Goal: Information Seeking & Learning: Find specific fact

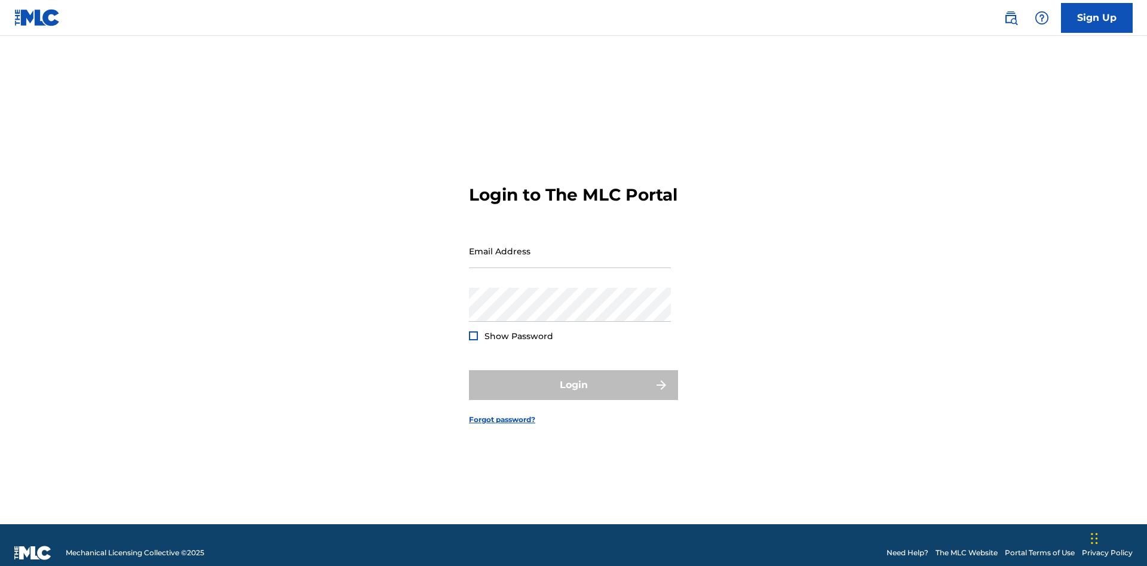
scroll to position [16, 0]
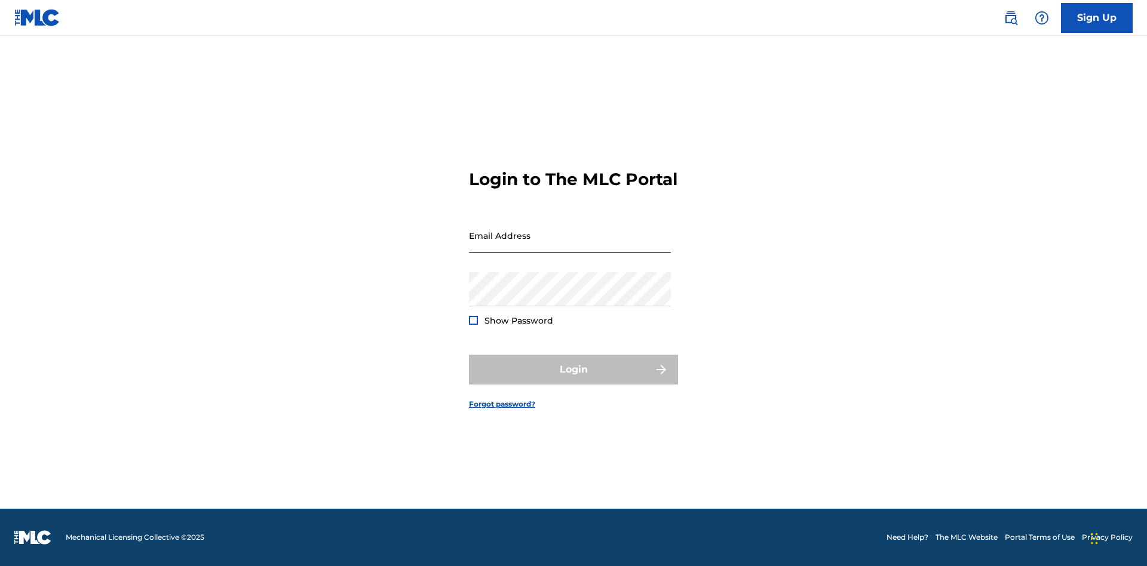
click at [570, 245] on input "Email Address" at bounding box center [570, 236] width 202 height 34
type input "[EMAIL_ADDRESS][DOMAIN_NAME]"
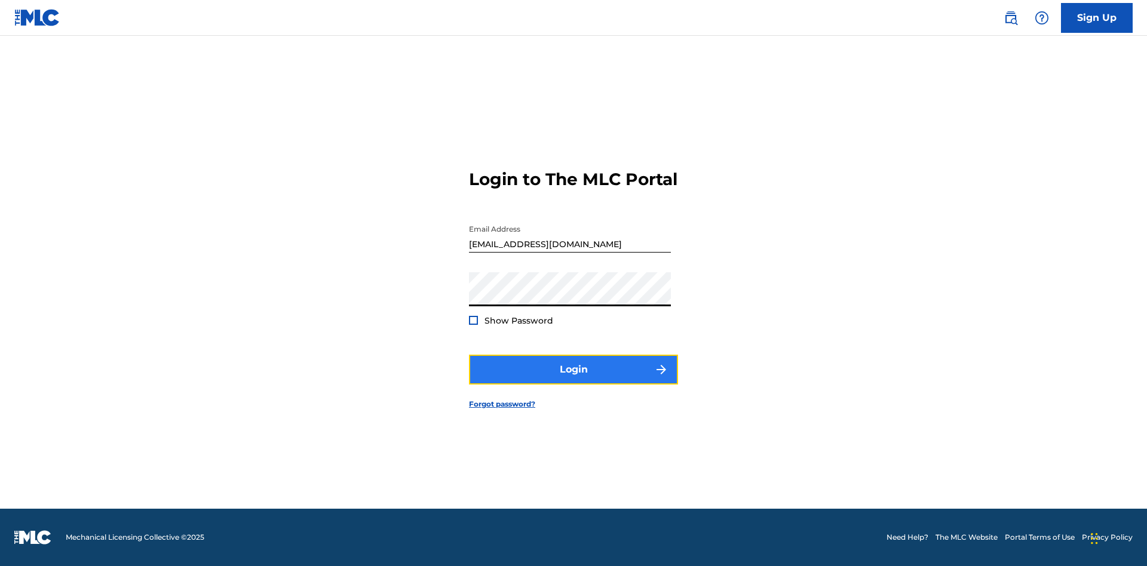
click at [573, 380] on button "Login" at bounding box center [573, 370] width 209 height 30
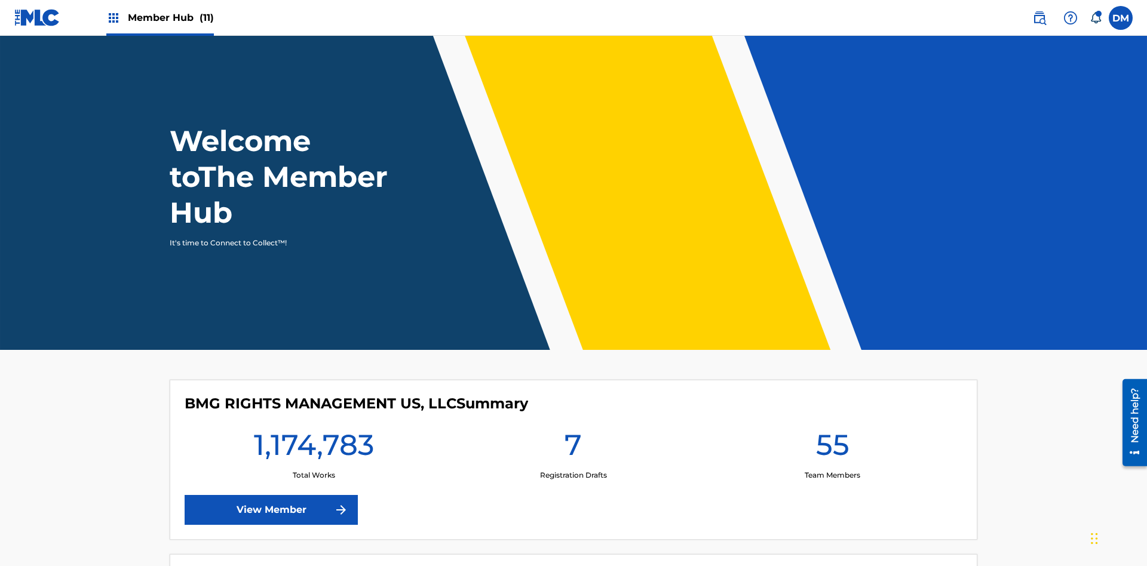
click at [159, 17] on span "Member Hub (11)" at bounding box center [171, 18] width 86 height 14
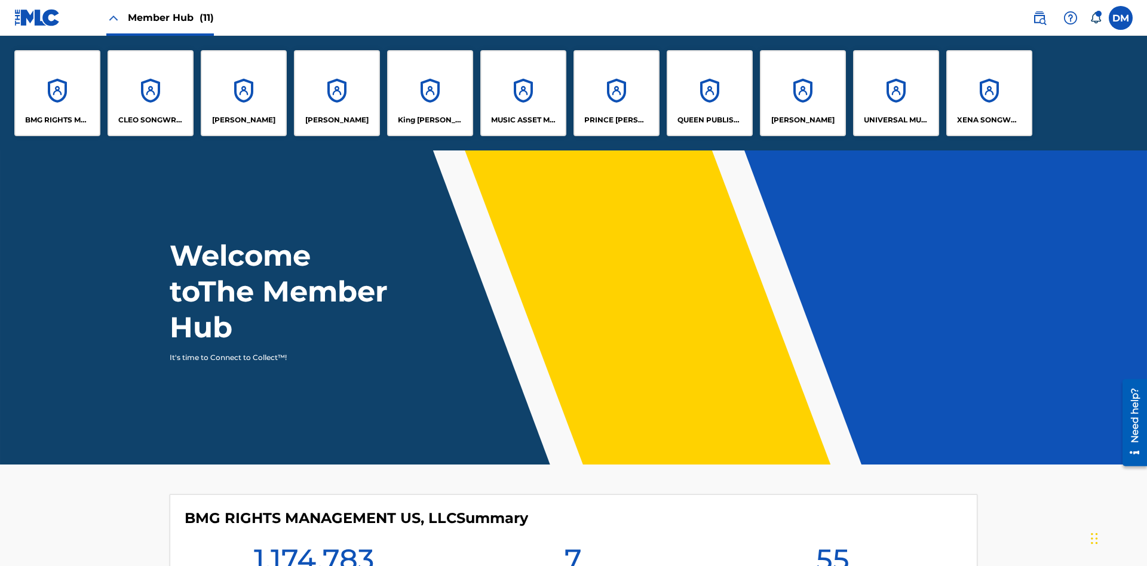
scroll to position [43, 0]
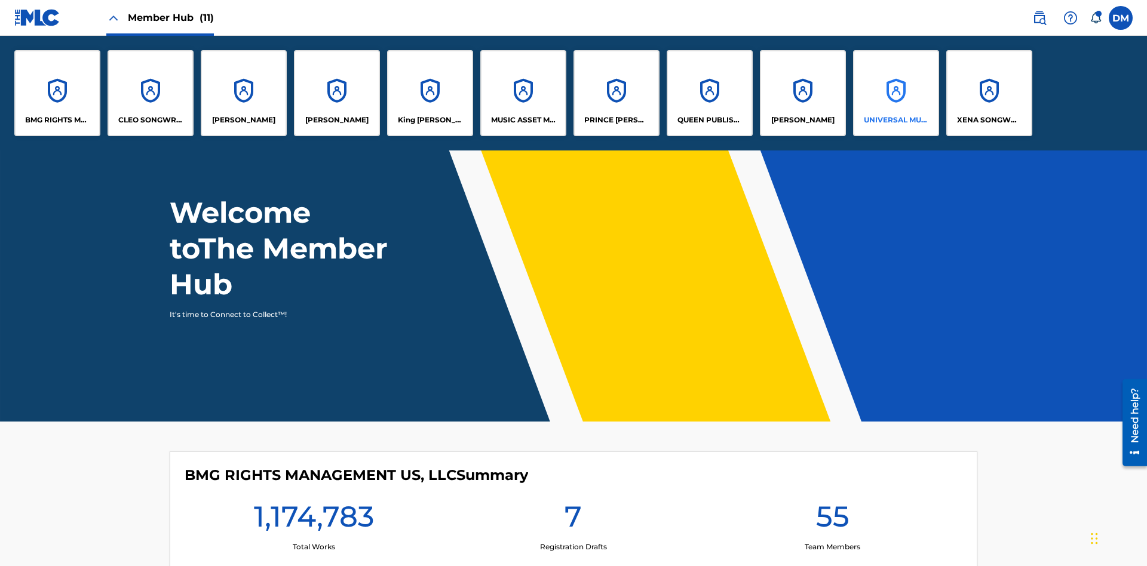
click at [895, 120] on p "UNIVERSAL MUSIC PUB GROUP" at bounding box center [896, 120] width 65 height 11
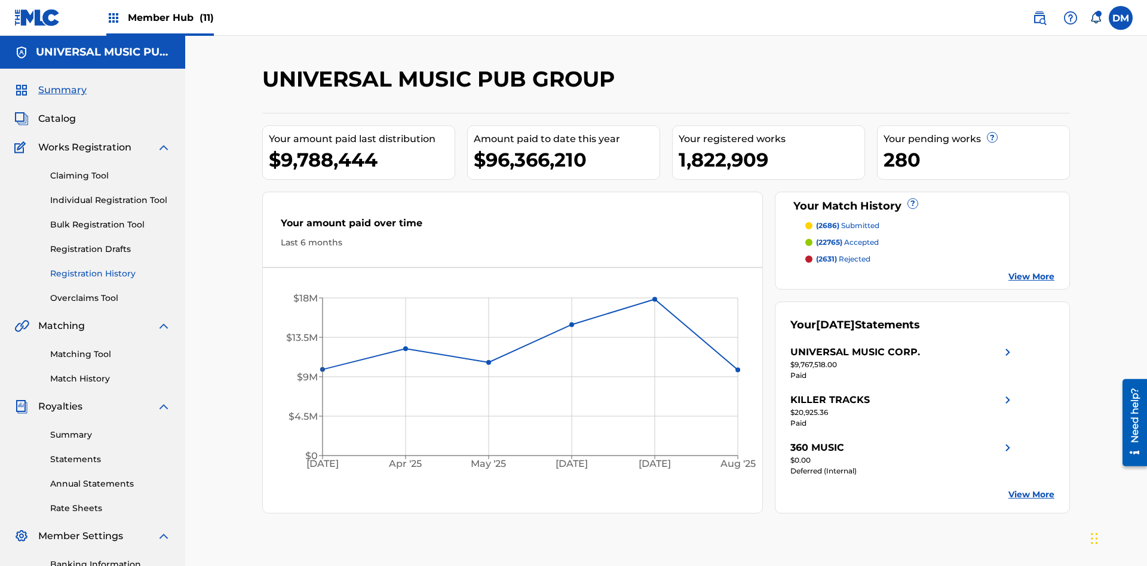
click at [111, 268] on link "Registration History" at bounding box center [110, 274] width 121 height 13
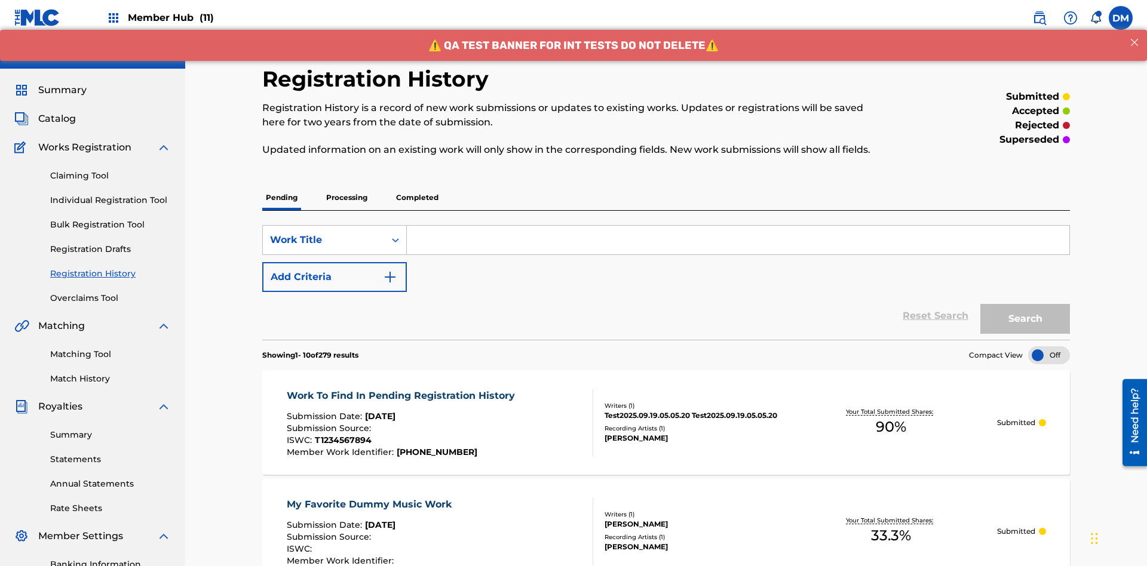
scroll to position [161, 0]
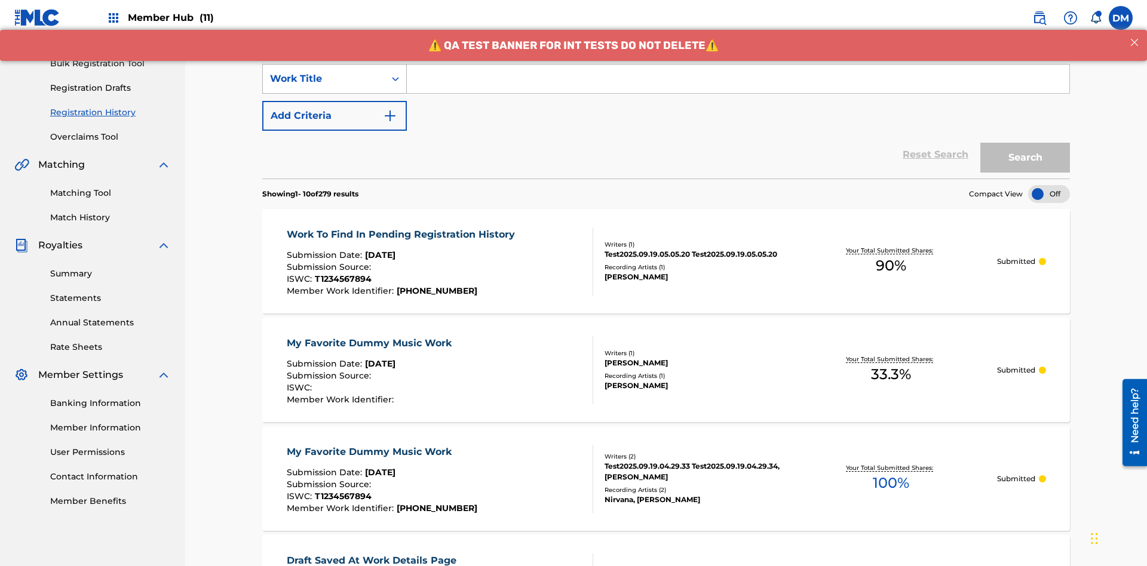
click at [324, 79] on div "Work Title" at bounding box center [324, 79] width 108 height 14
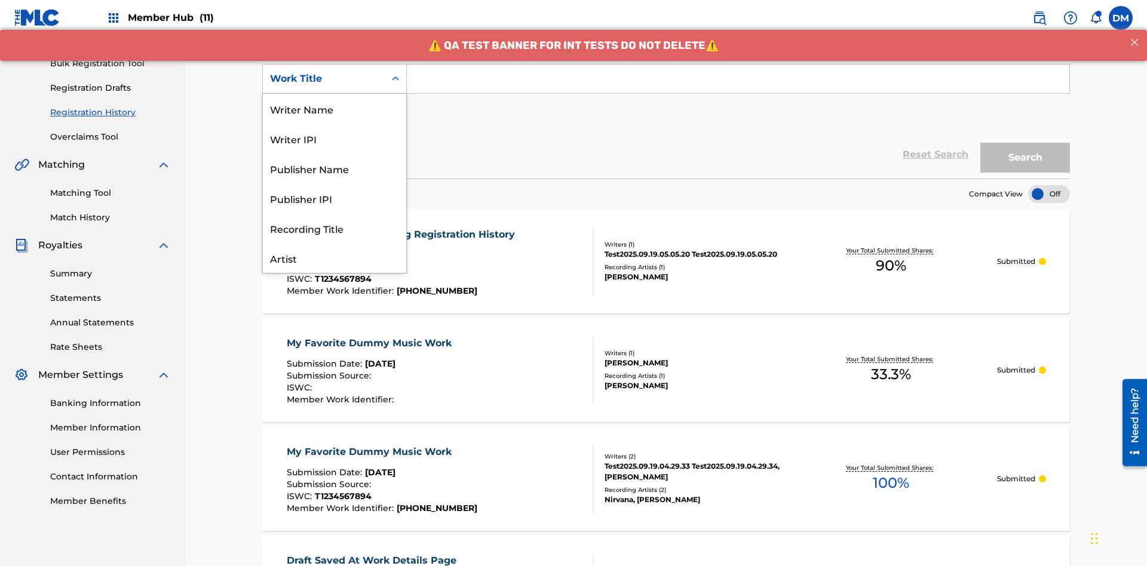
scroll to position [60, 0]
click at [334, 228] on div "ISRC" at bounding box center [334, 228] width 143 height 30
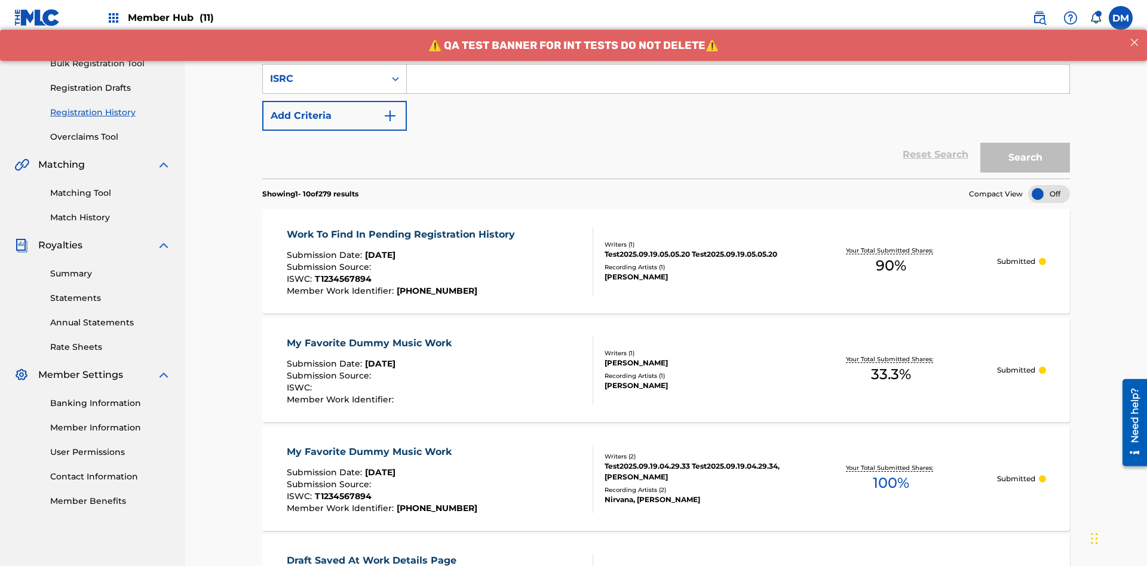
click at [738, 86] on input "Search Form" at bounding box center [738, 79] width 662 height 29
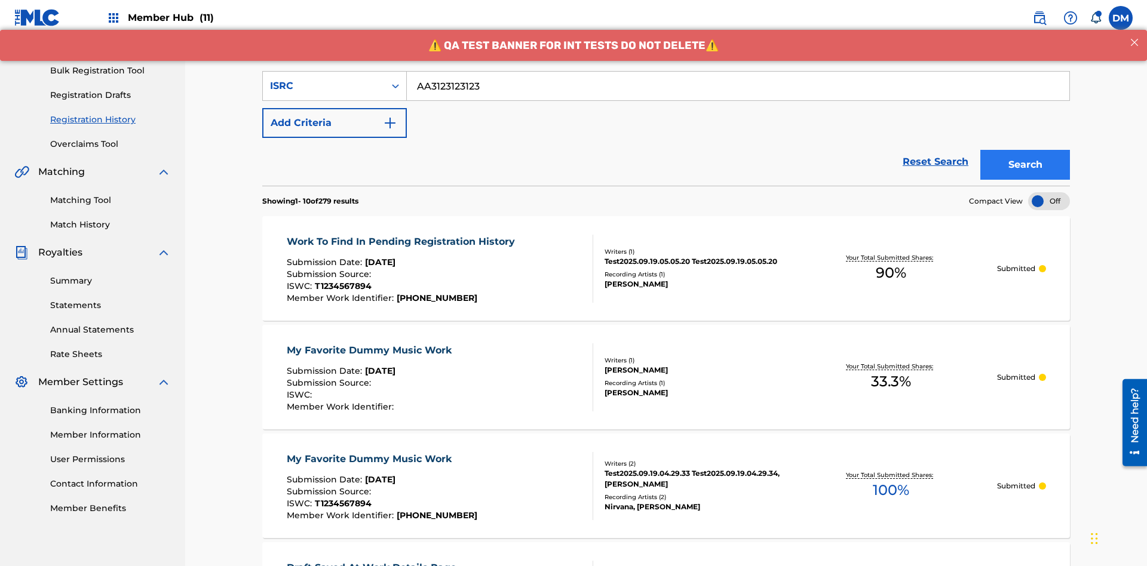
type input "AA3123123123"
click at [1025, 150] on button "Search" at bounding box center [1025, 165] width 90 height 30
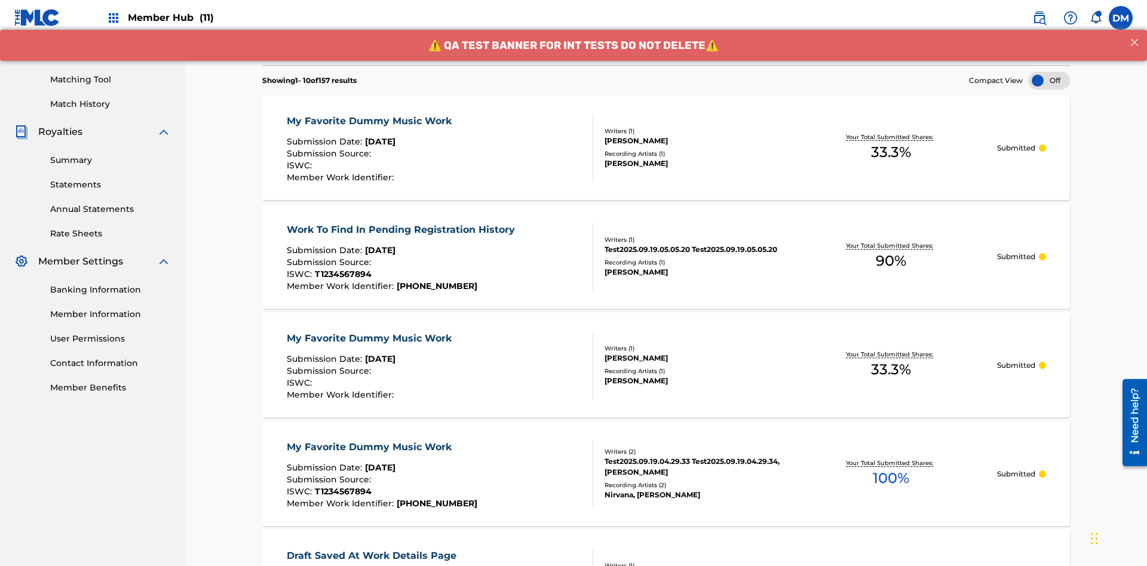
scroll to position [317, 0]
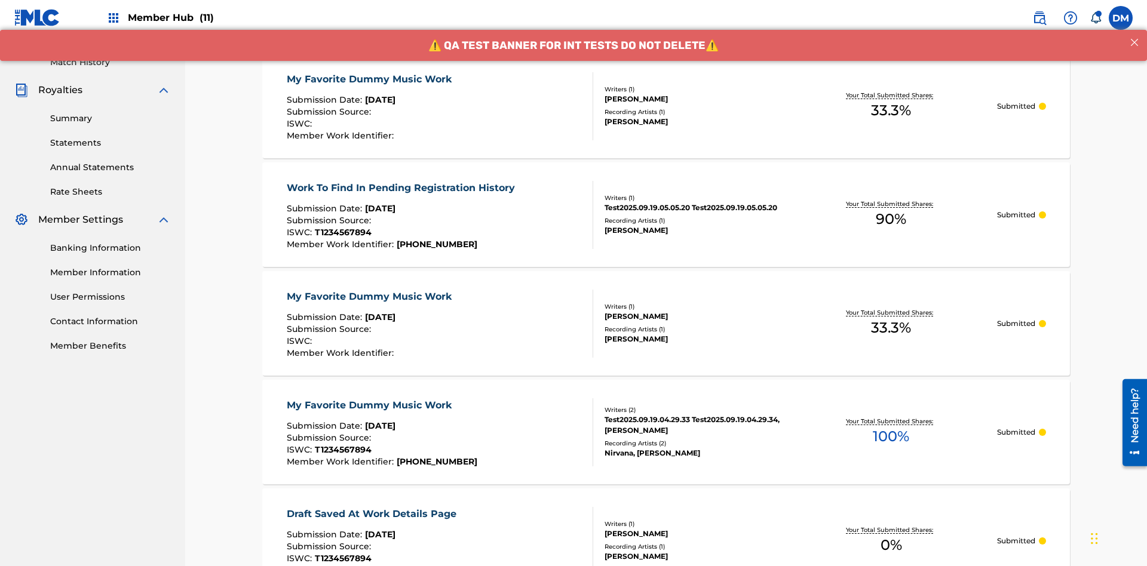
click at [370, 79] on div "My Favorite Dummy Music Work" at bounding box center [372, 79] width 171 height 14
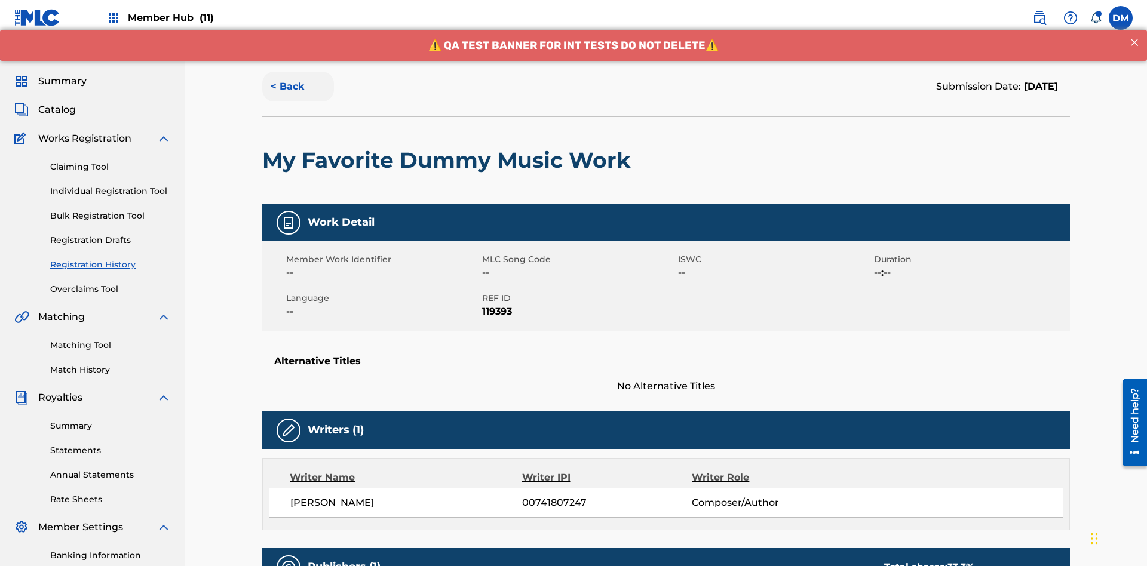
click at [298, 87] on button "< Back" at bounding box center [298, 87] width 72 height 30
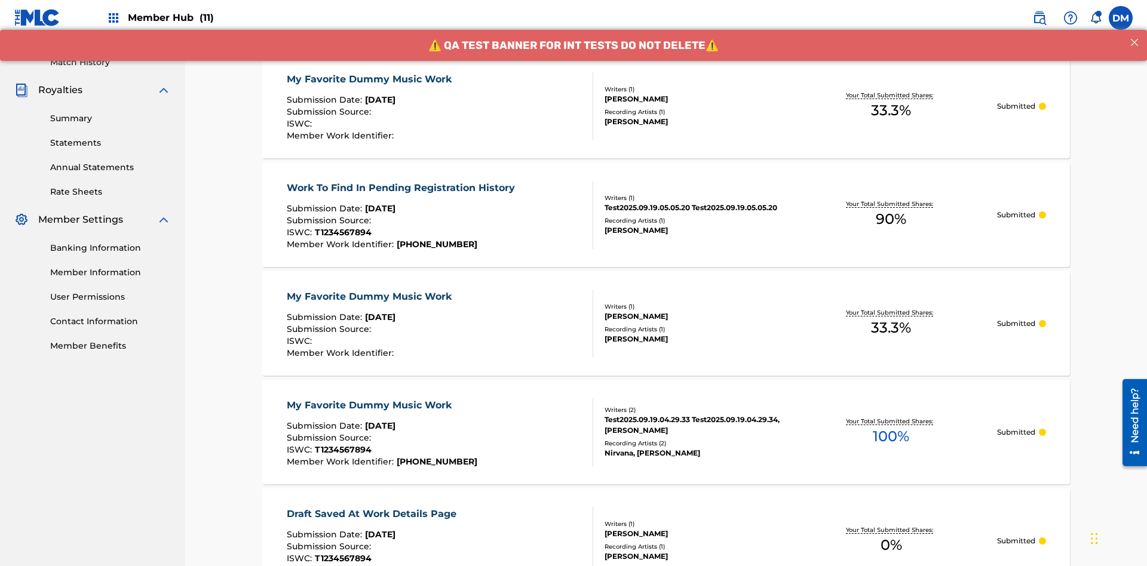
scroll to position [161, 0]
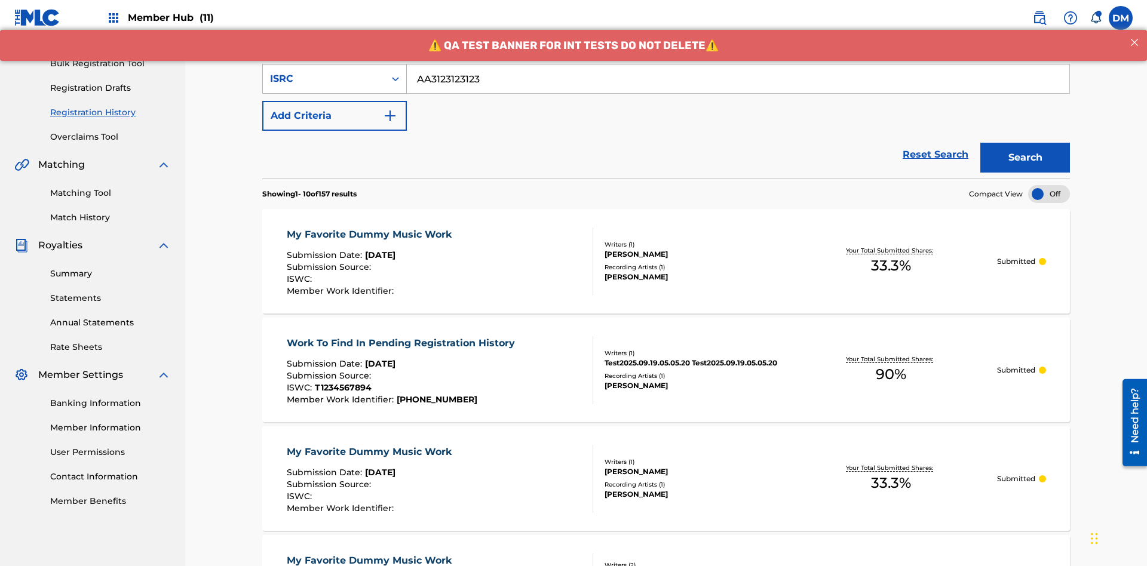
click at [324, 79] on div "ISRC" at bounding box center [324, 79] width 108 height 14
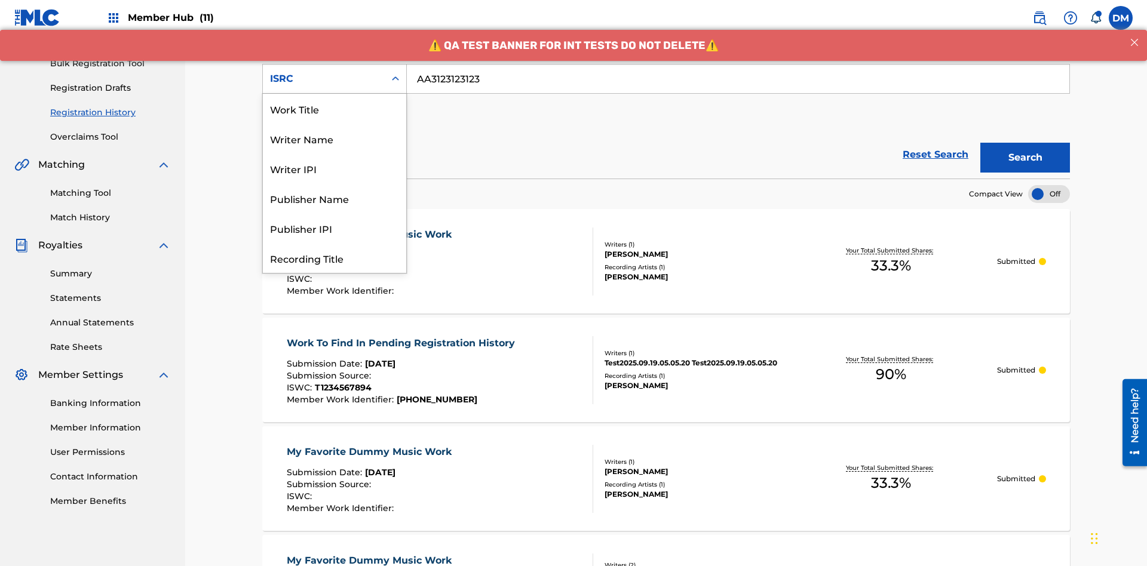
scroll to position [60, 0]
click at [334, 198] on div "Recording Title" at bounding box center [334, 198] width 143 height 30
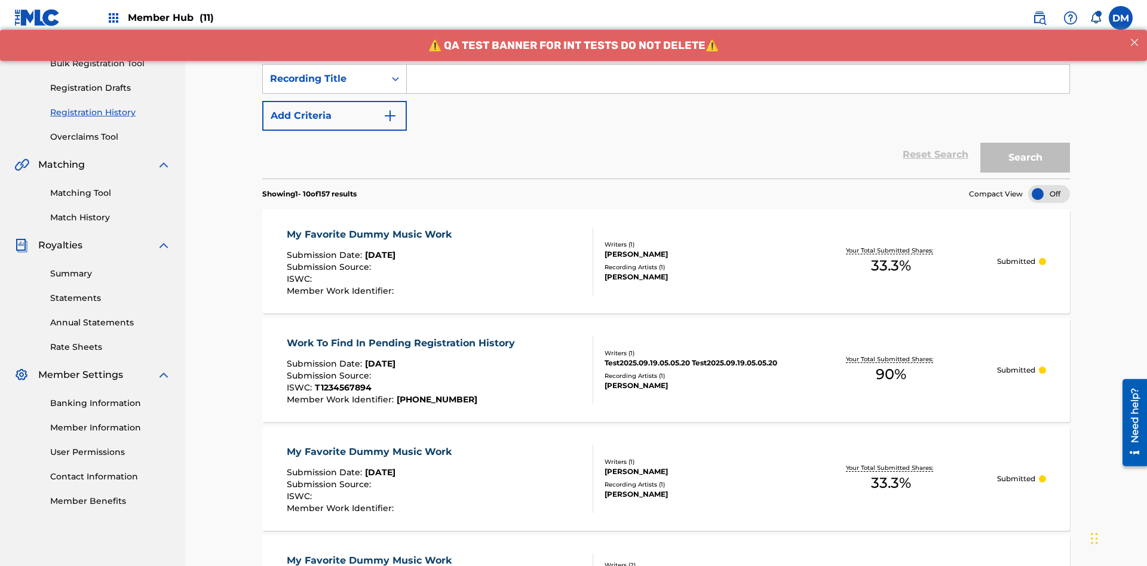
scroll to position [154, 0]
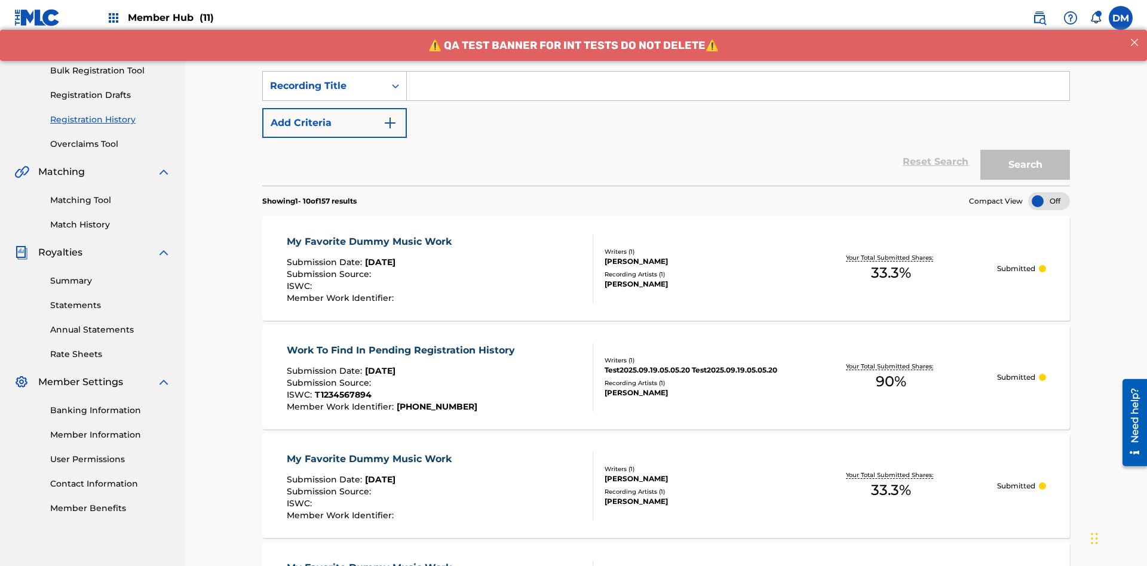
click at [738, 86] on input "Search Form" at bounding box center [738, 86] width 662 height 29
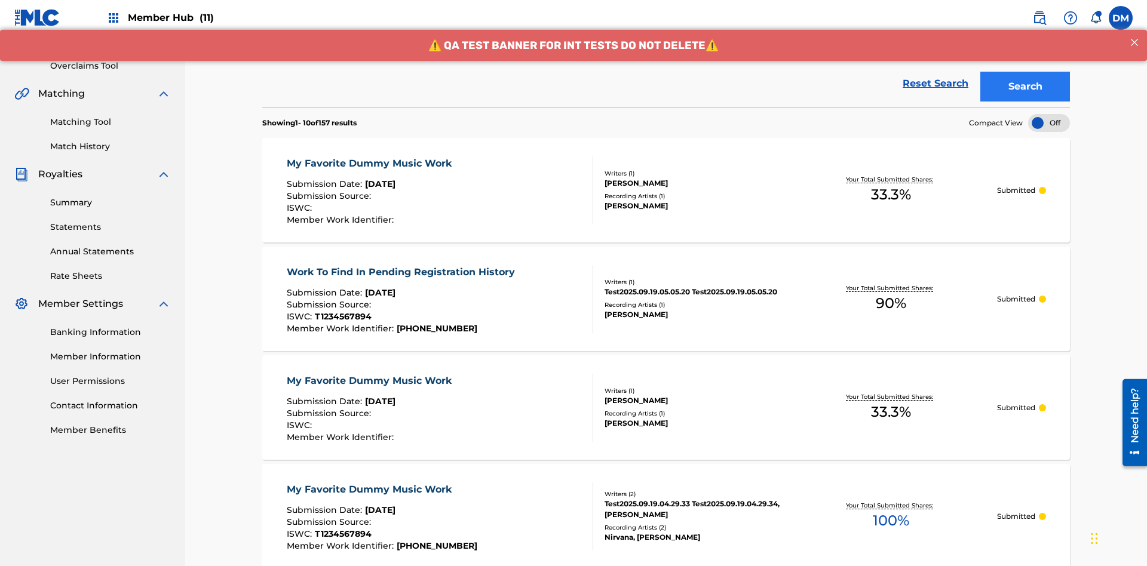
type input "Best Song Ever"
click at [1025, 87] on button "Search" at bounding box center [1025, 87] width 90 height 30
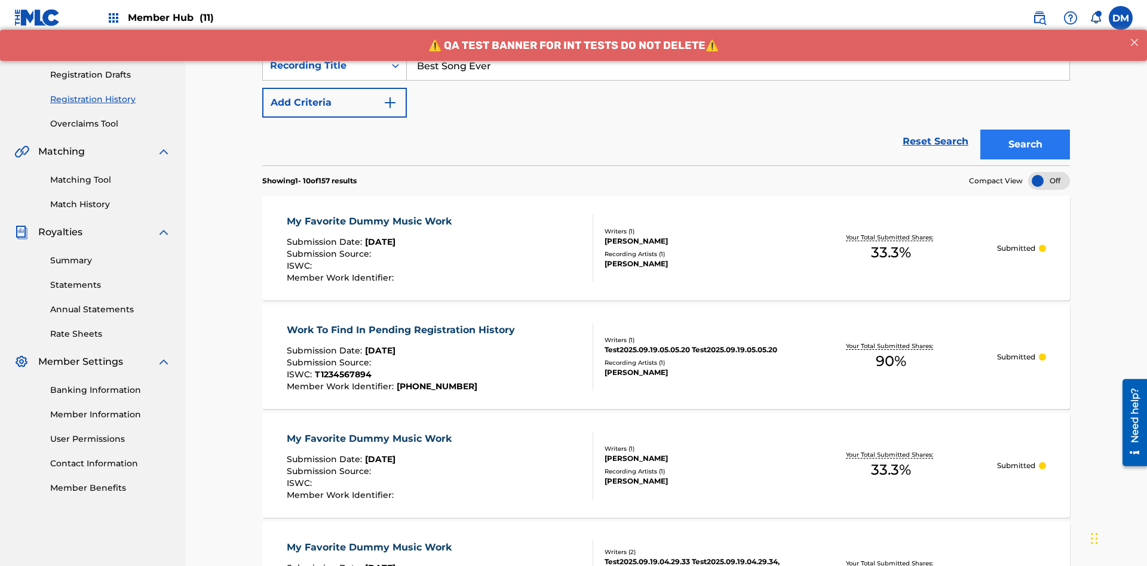
scroll to position [317, 0]
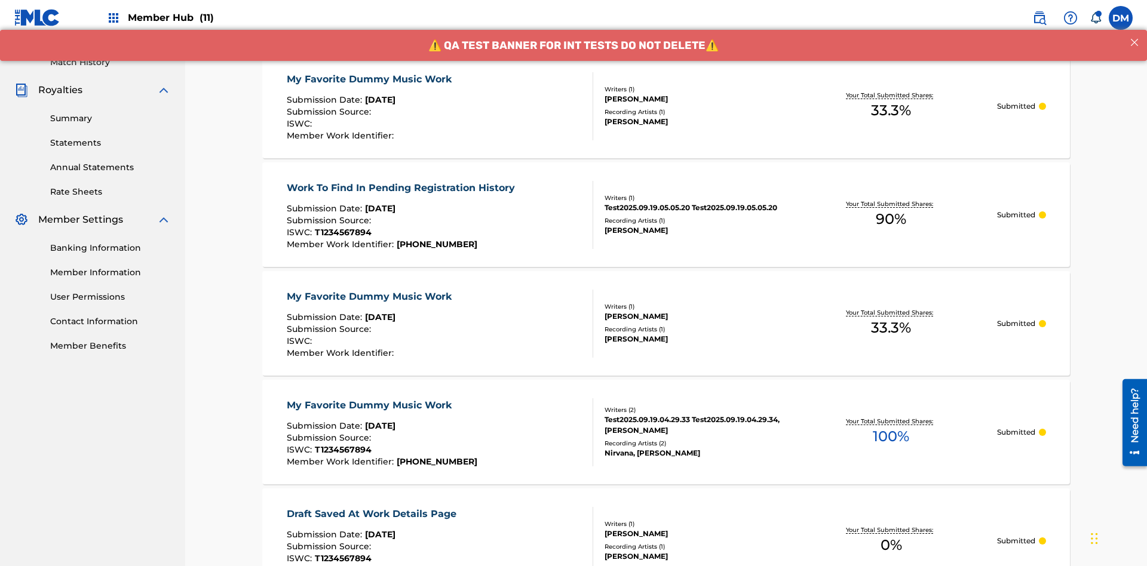
click at [370, 79] on div "My Favorite Dummy Music Work" at bounding box center [372, 79] width 171 height 14
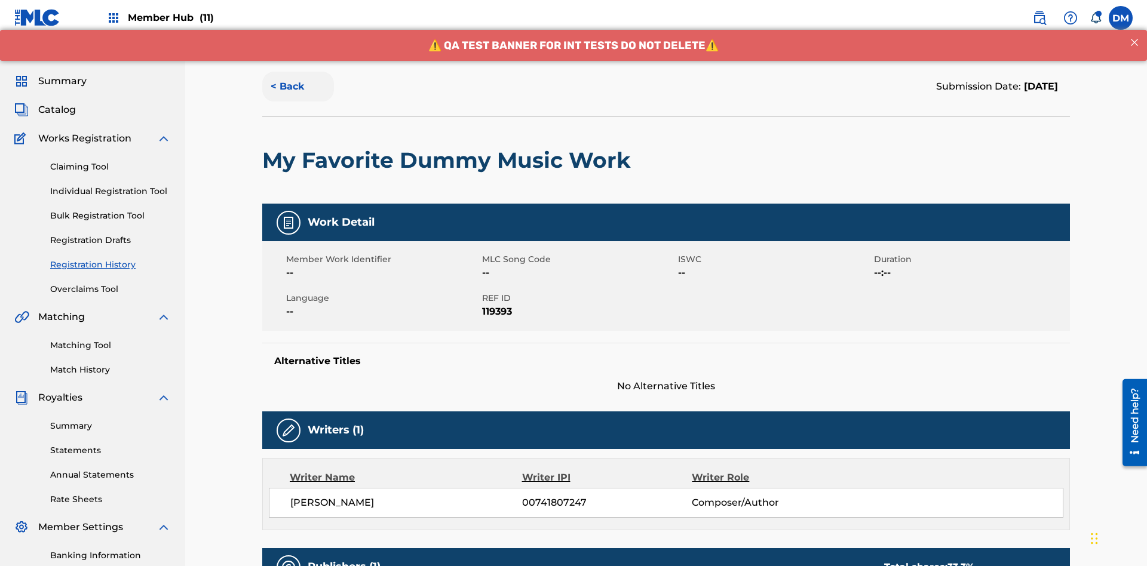
click at [298, 87] on button "< Back" at bounding box center [298, 87] width 72 height 30
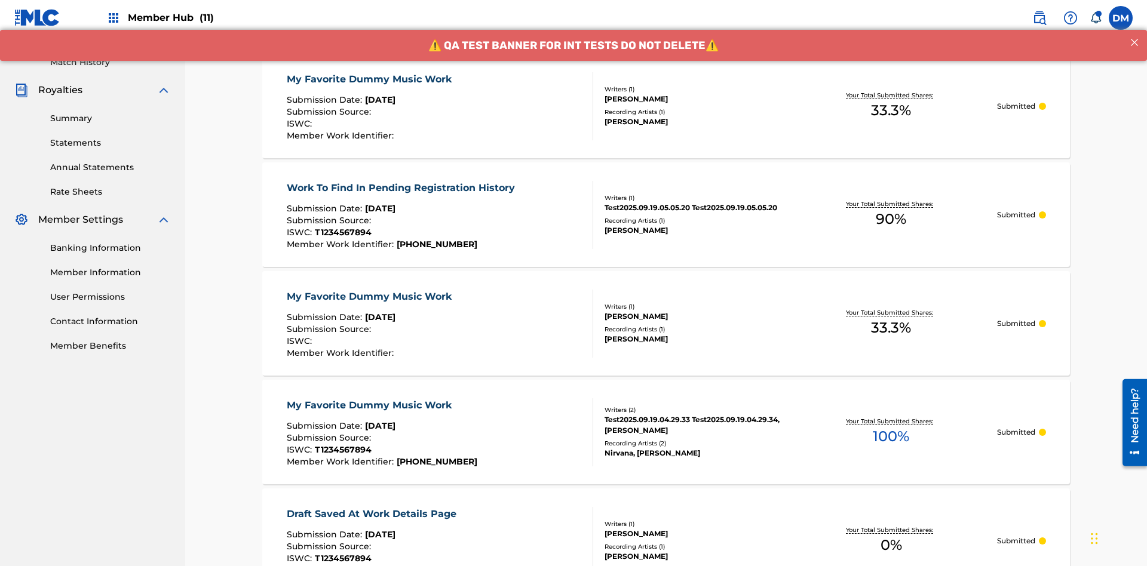
scroll to position [161, 0]
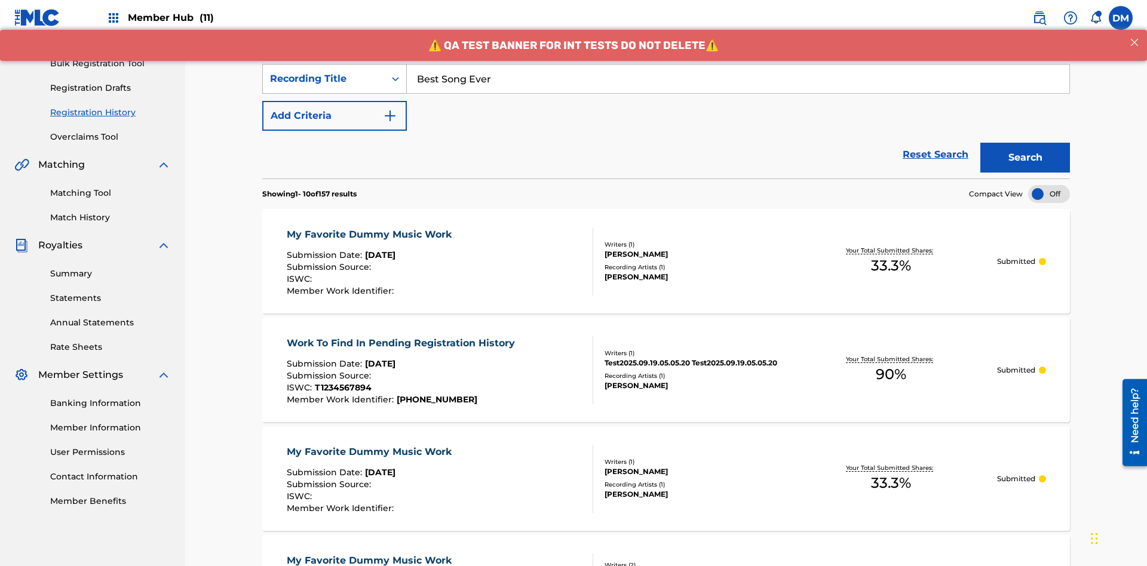
click at [324, 79] on div "Recording Title" at bounding box center [324, 79] width 108 height 14
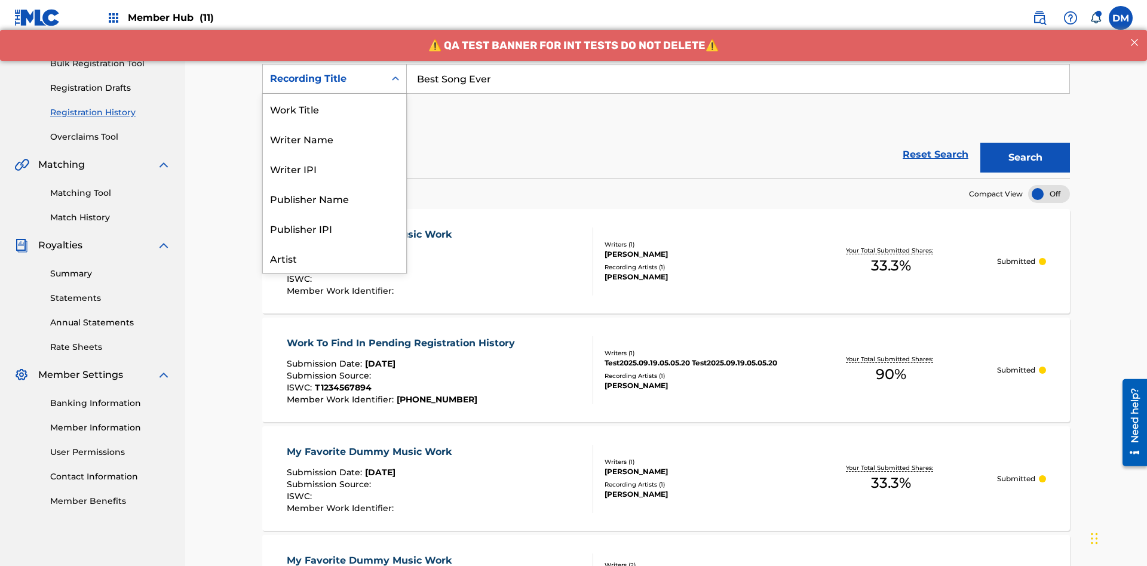
scroll to position [60, 0]
click at [334, 64] on div "Work Title" at bounding box center [334, 49] width 143 height 30
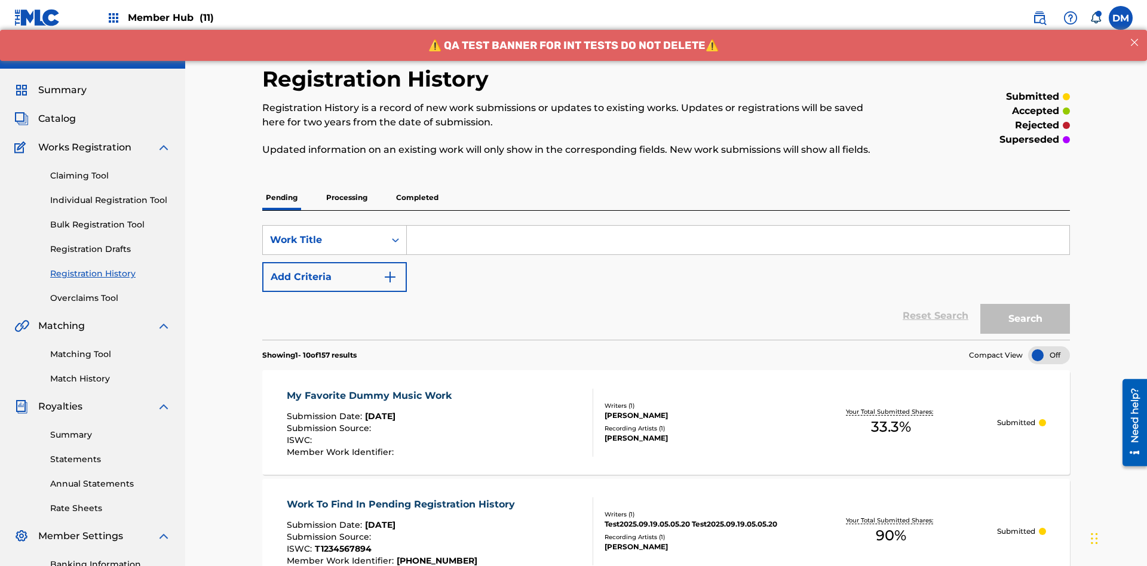
scroll to position [154, 0]
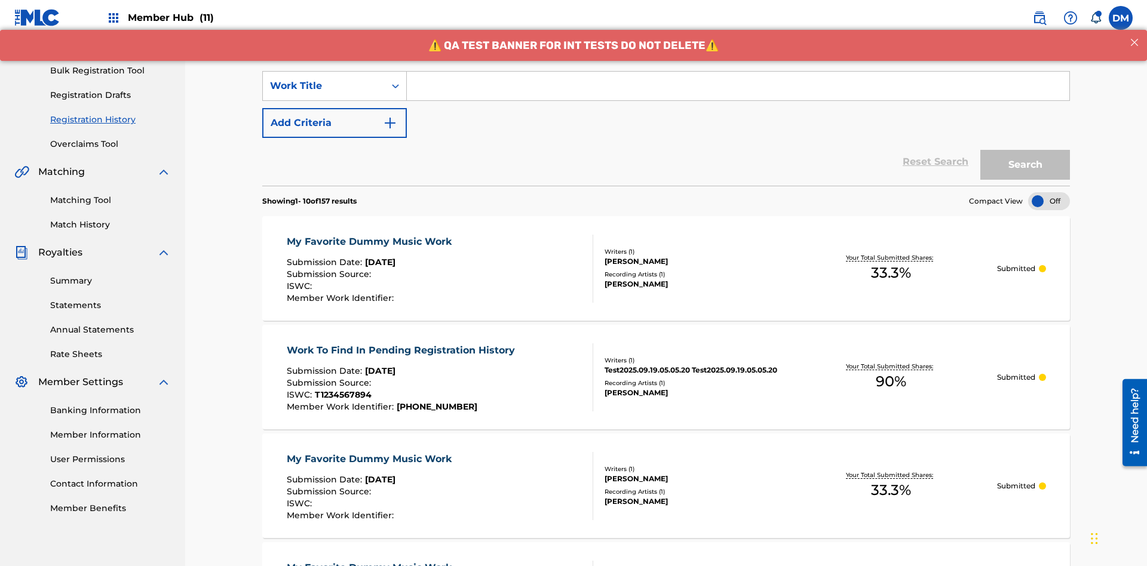
click at [738, 86] on input "Search Form" at bounding box center [738, 86] width 662 height 29
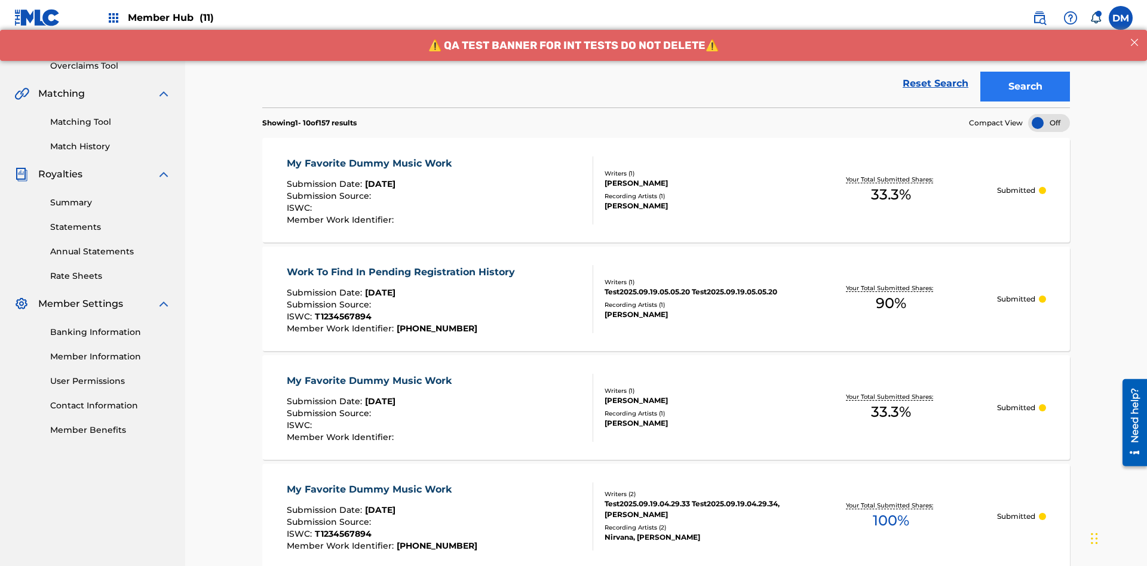
type input "MY FAVORITE DUMMY MUSIC WORK"
click at [1025, 87] on button "Search" at bounding box center [1025, 87] width 90 height 30
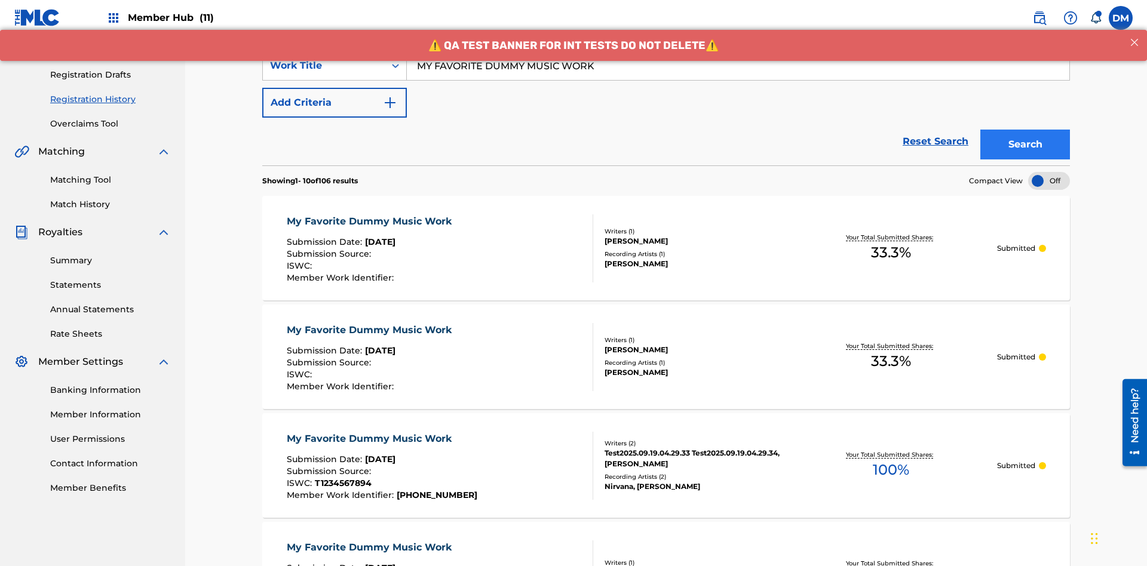
scroll to position [317, 0]
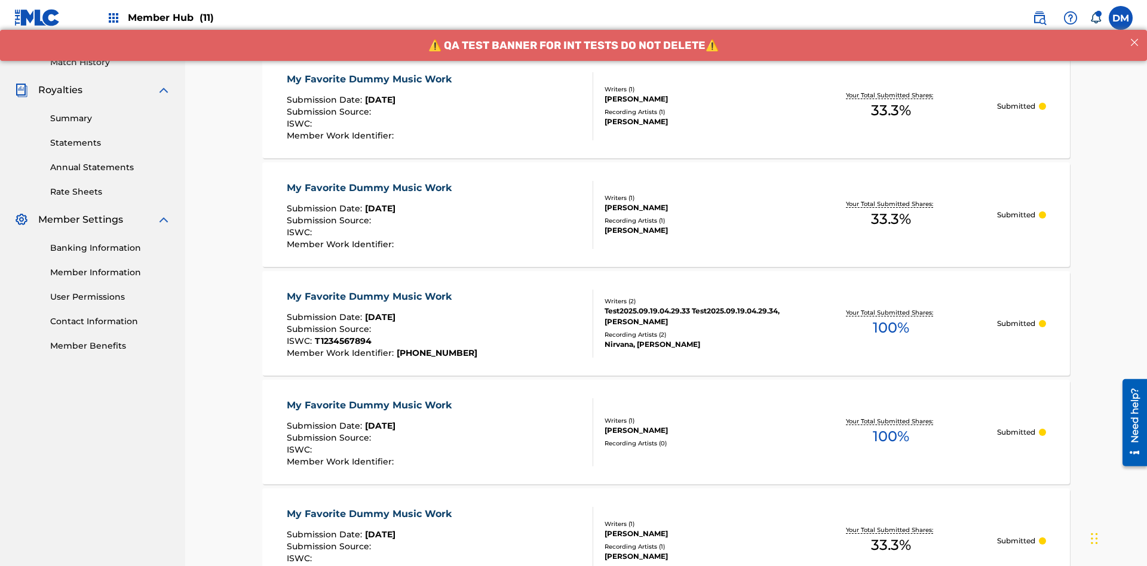
click at [370, 79] on div "My Favorite Dummy Music Work" at bounding box center [372, 79] width 171 height 14
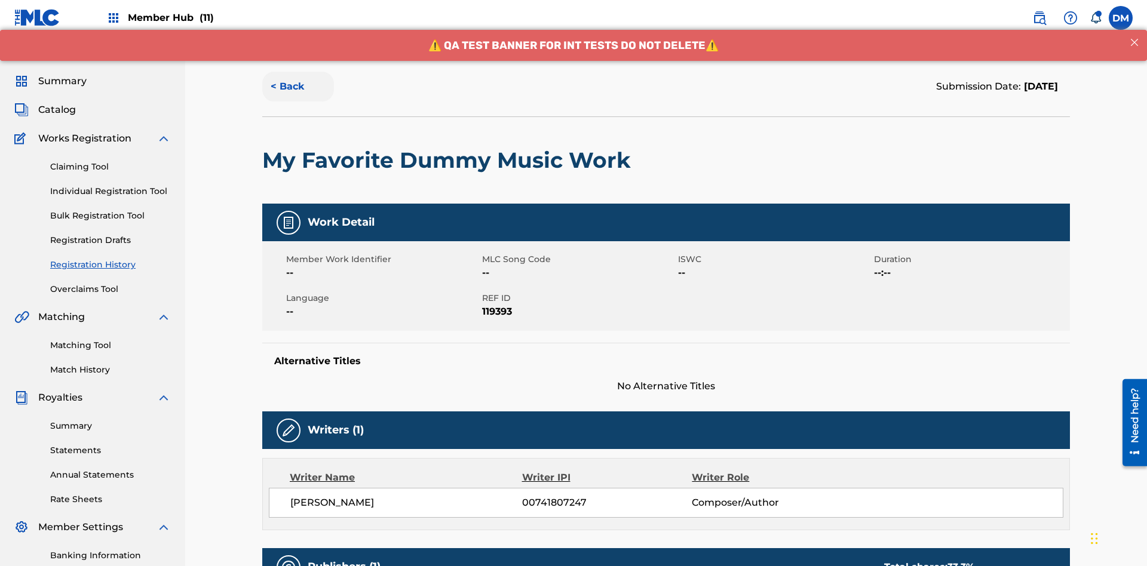
click at [298, 87] on button "< Back" at bounding box center [298, 87] width 72 height 30
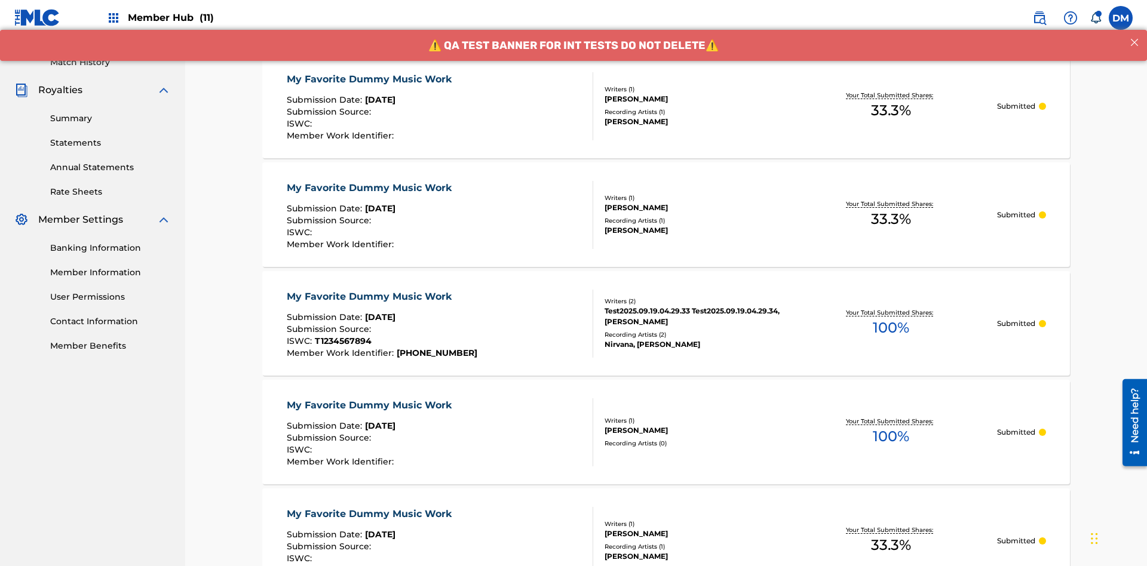
scroll to position [161, 0]
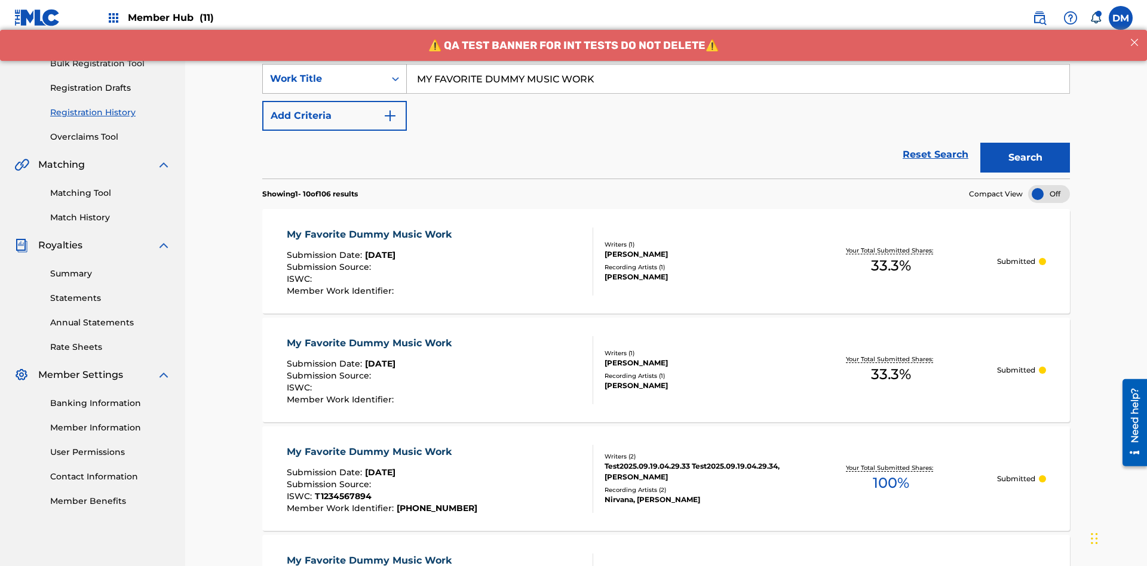
click at [324, 79] on div "Work Title" at bounding box center [324, 79] width 108 height 14
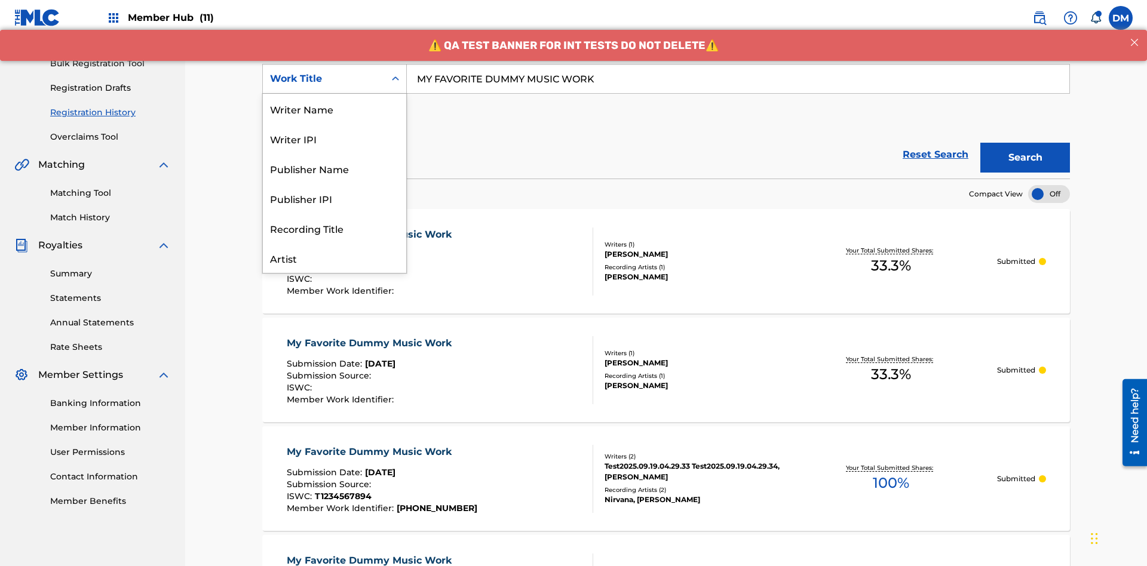
scroll to position [60, 0]
click at [334, 64] on div "Writer Name" at bounding box center [334, 49] width 143 height 30
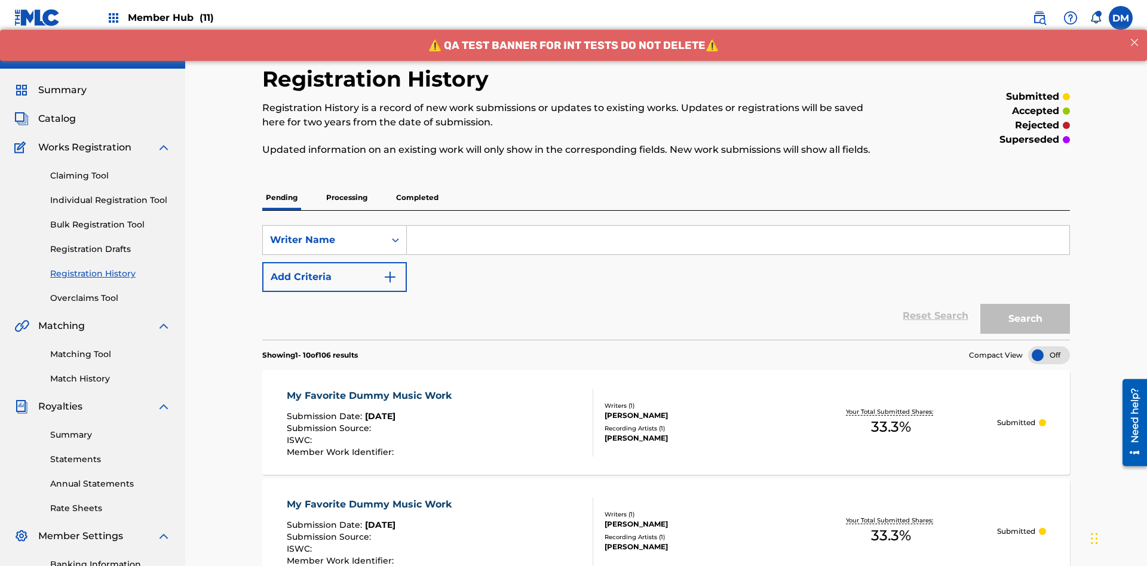
scroll to position [154, 0]
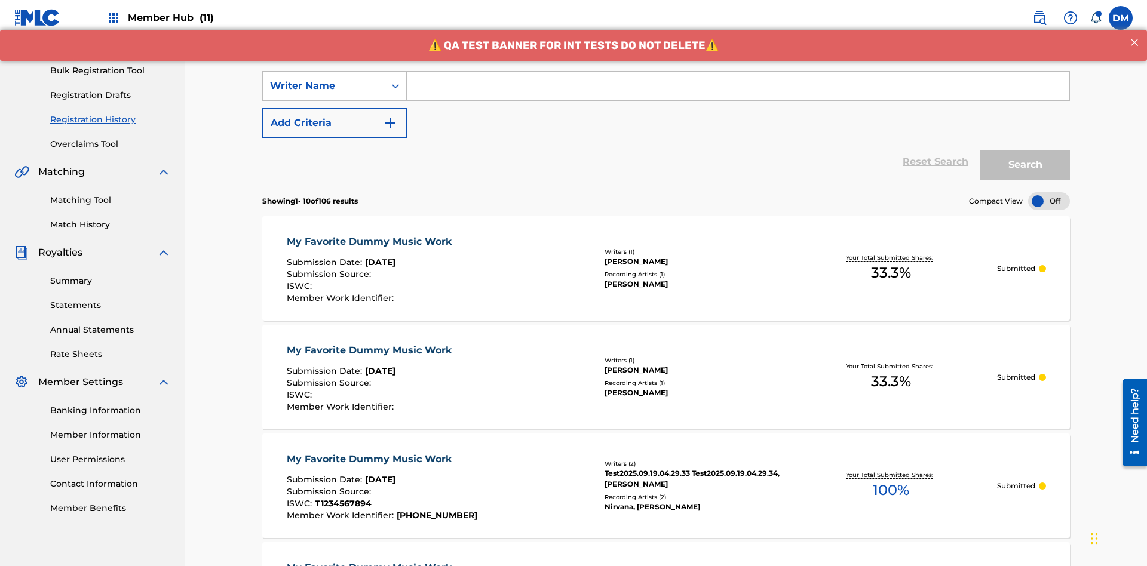
click at [738, 86] on input "Search Form" at bounding box center [738, 86] width 662 height 29
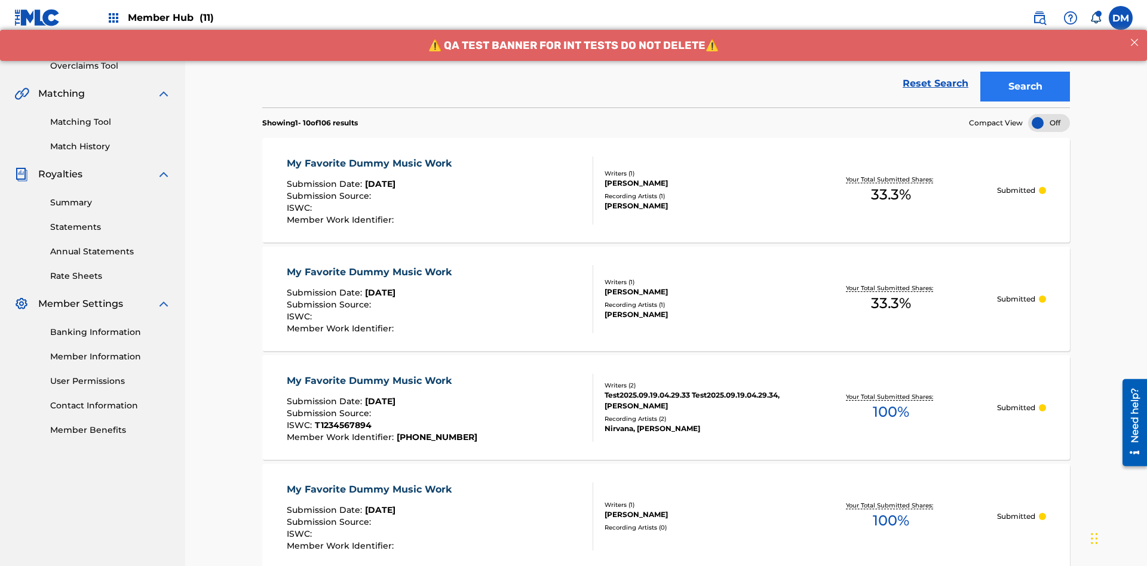
type input "[PERSON_NAME]"
click at [1025, 87] on button "Search" at bounding box center [1025, 87] width 90 height 30
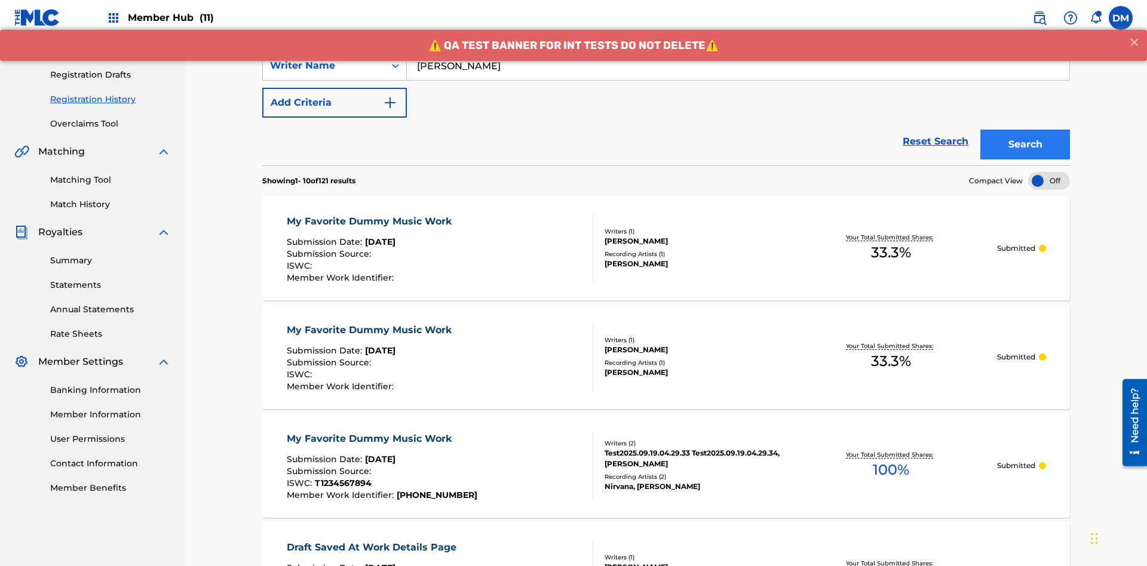
scroll to position [317, 0]
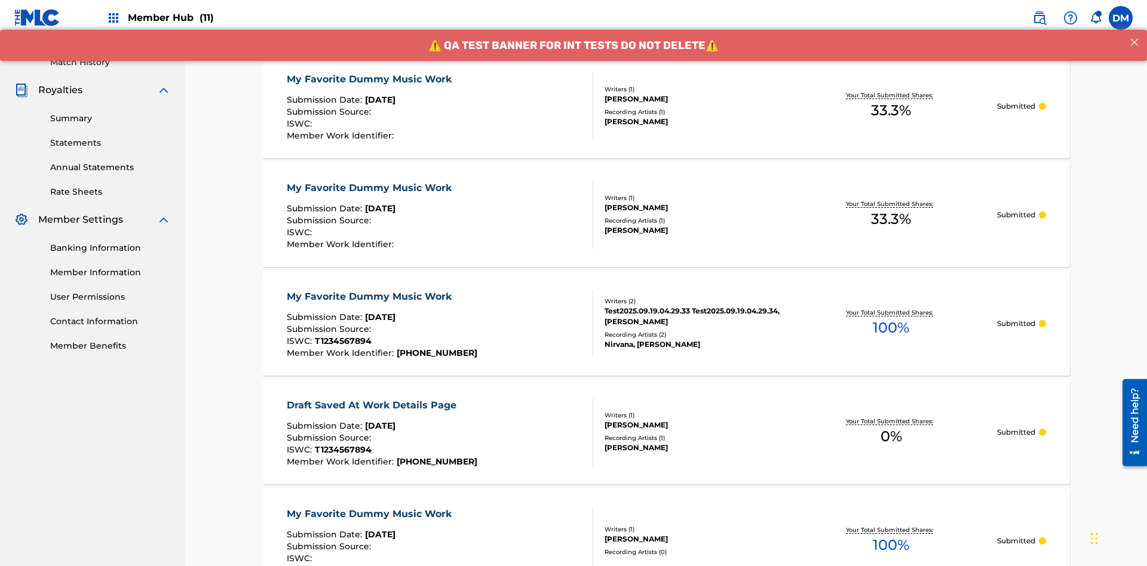
click at [370, 79] on div "My Favorite Dummy Music Work" at bounding box center [372, 79] width 171 height 14
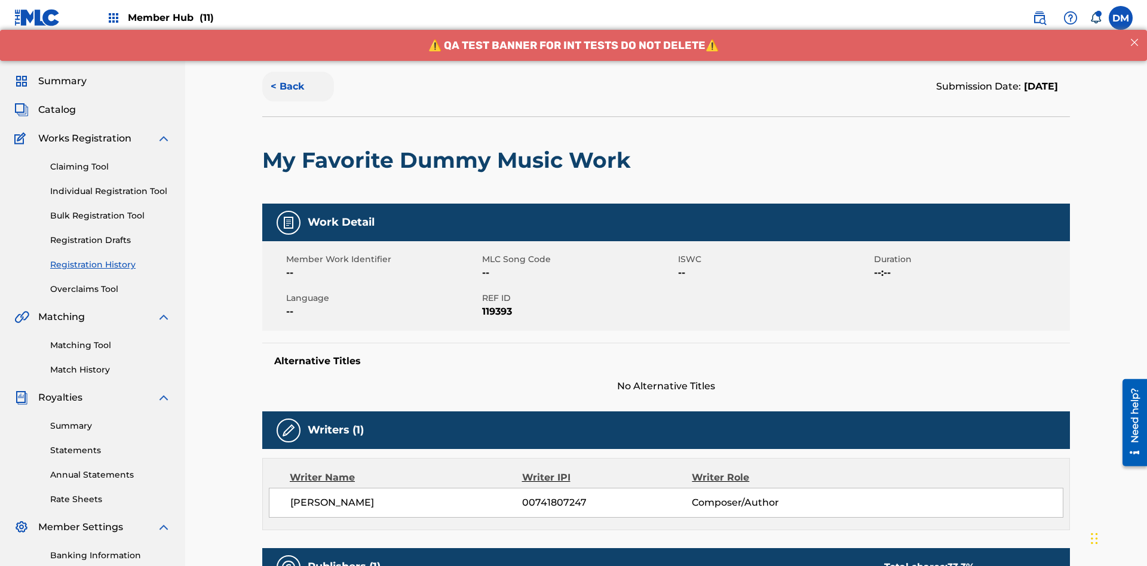
click at [298, 87] on button "< Back" at bounding box center [298, 87] width 72 height 30
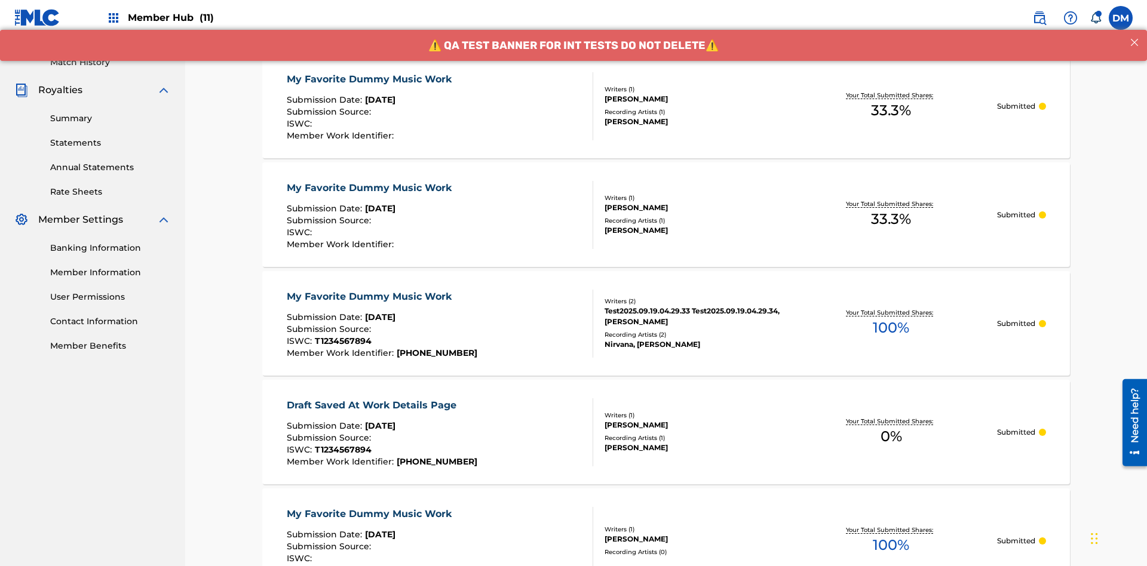
scroll to position [161, 0]
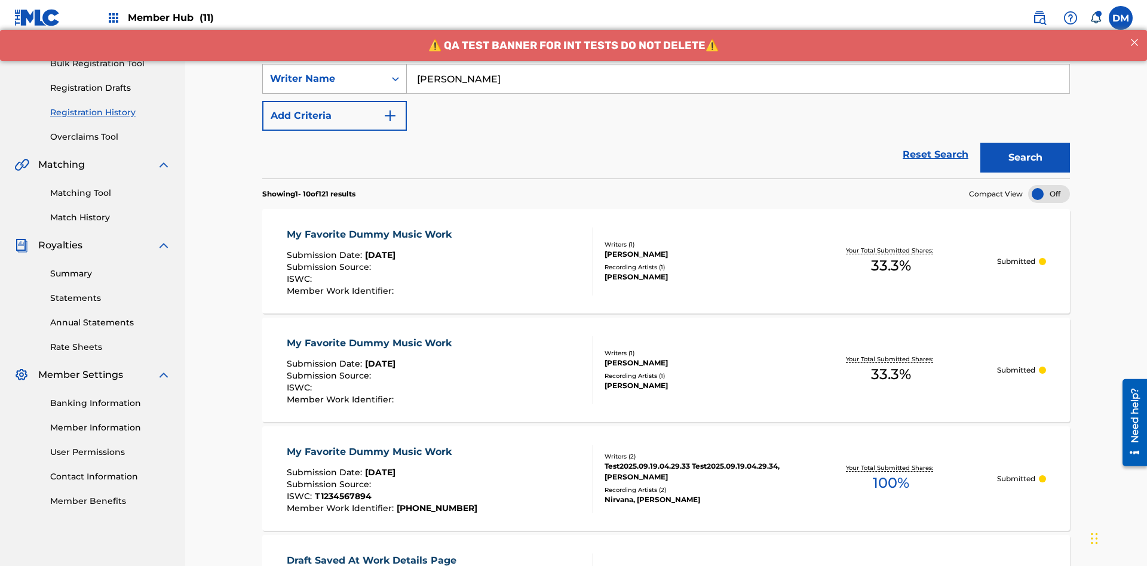
click at [324, 79] on div "Writer Name" at bounding box center [324, 79] width 108 height 14
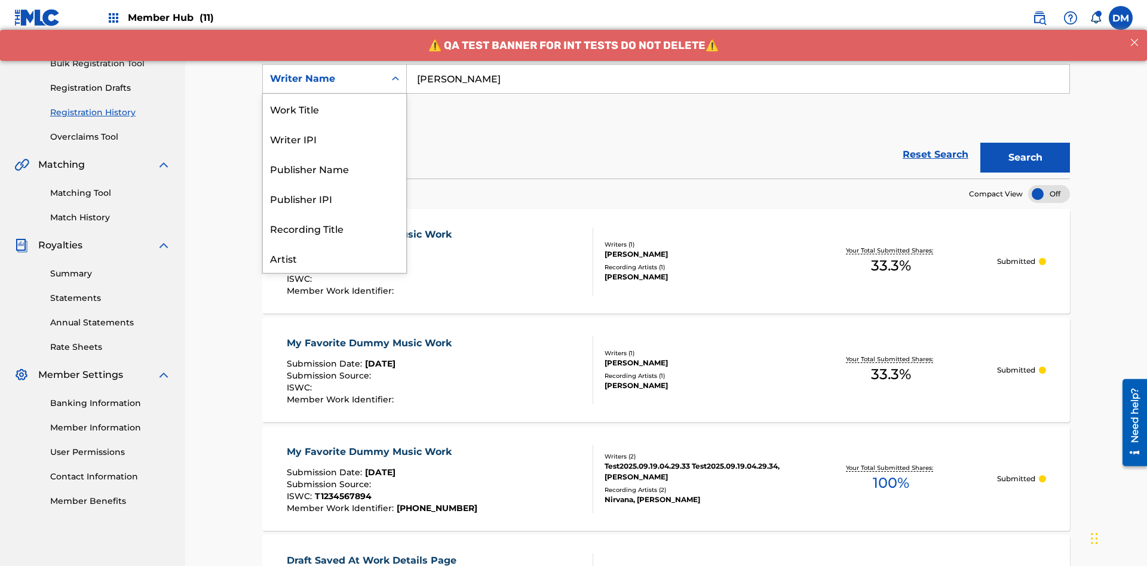
scroll to position [60, 0]
click at [334, 94] on div "Writer IPI" at bounding box center [334, 79] width 143 height 30
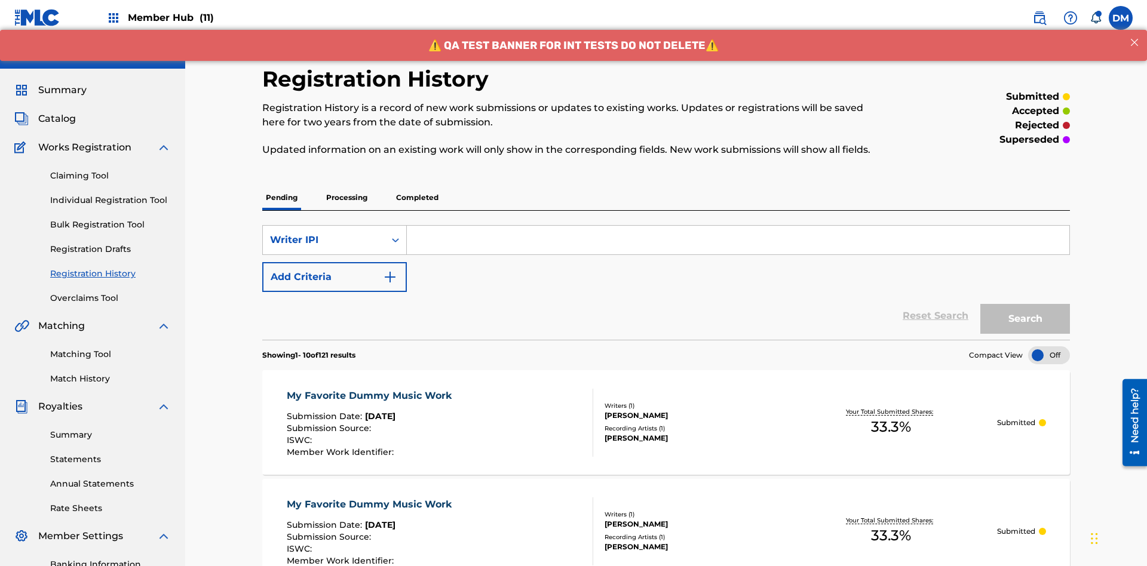
scroll to position [154, 0]
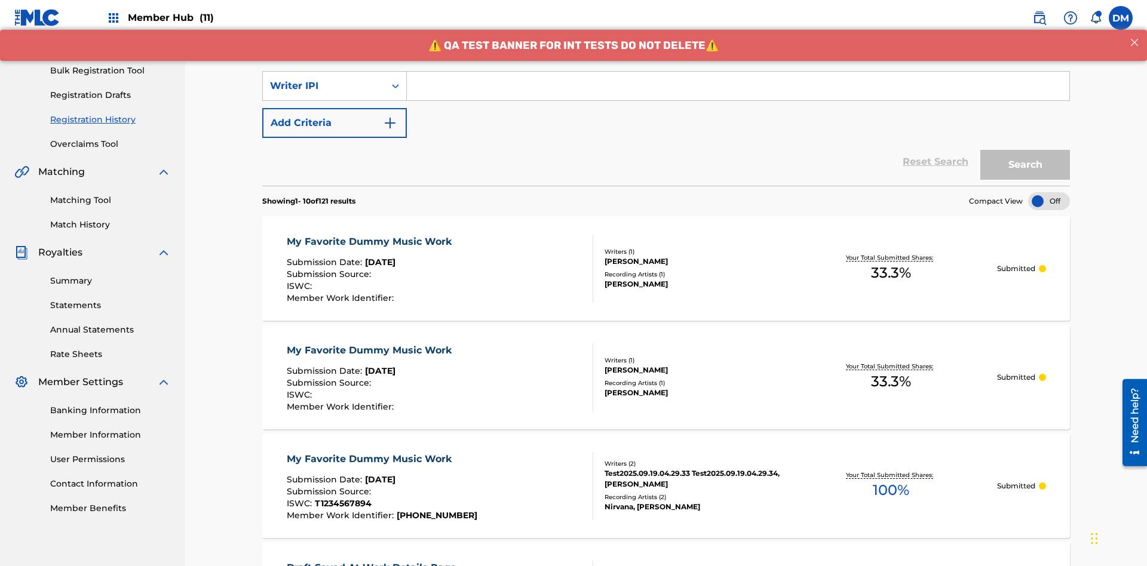
click at [738, 86] on input "Search Form" at bounding box center [738, 86] width 662 height 29
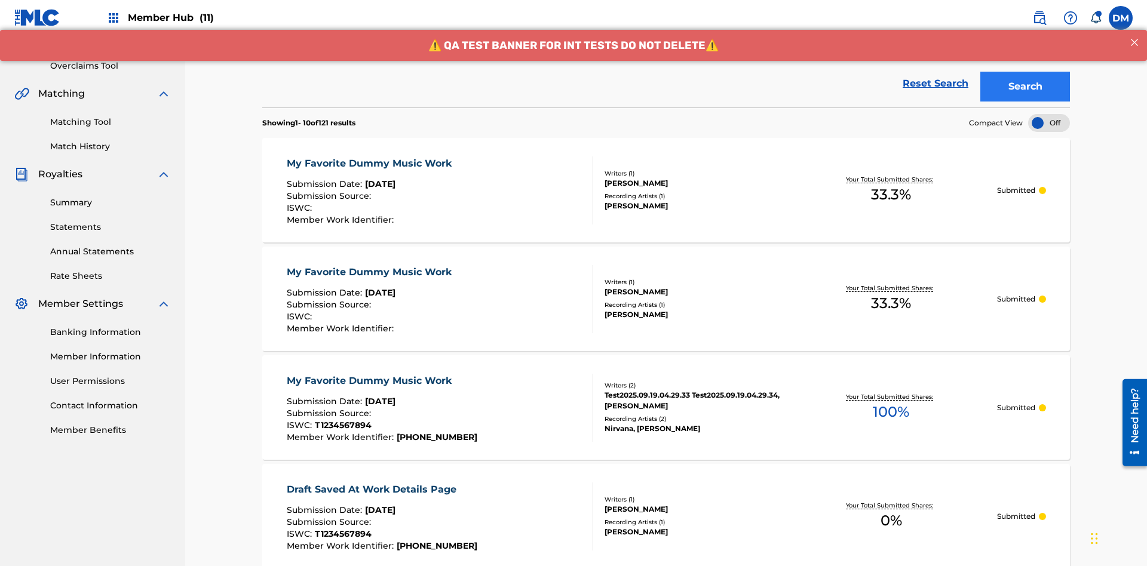
type input "00741807247"
click at [1025, 87] on button "Search" at bounding box center [1025, 87] width 90 height 30
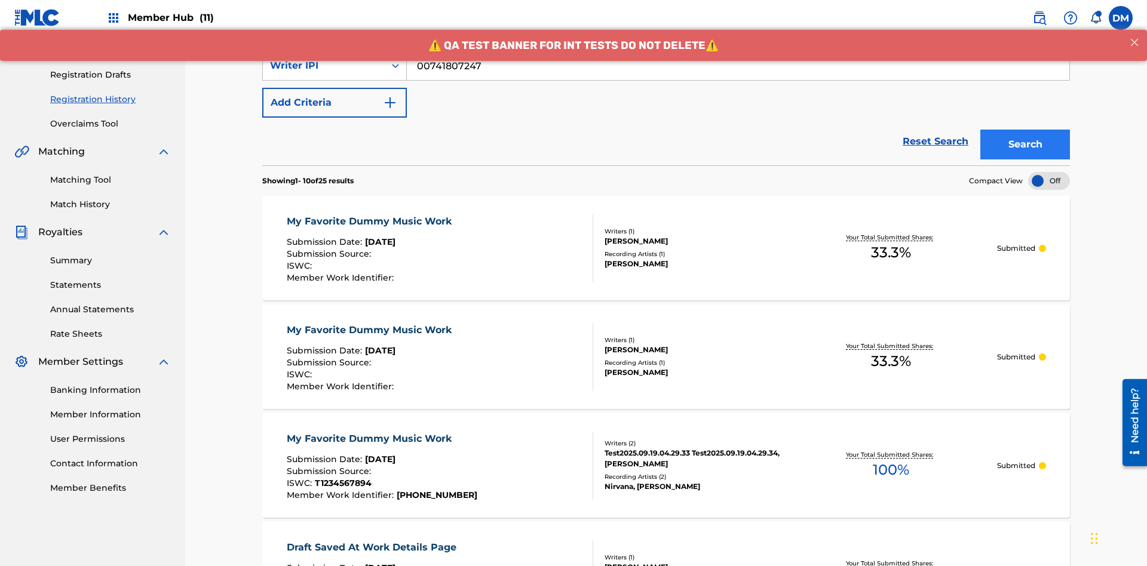
scroll to position [317, 0]
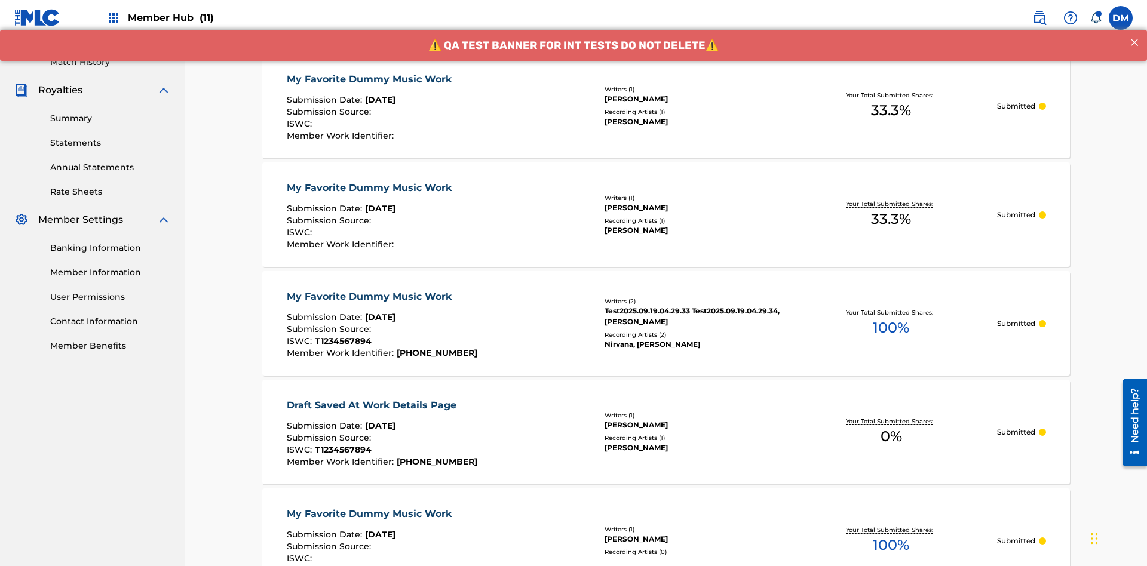
click at [370, 79] on div "My Favorite Dummy Music Work" at bounding box center [372, 79] width 171 height 14
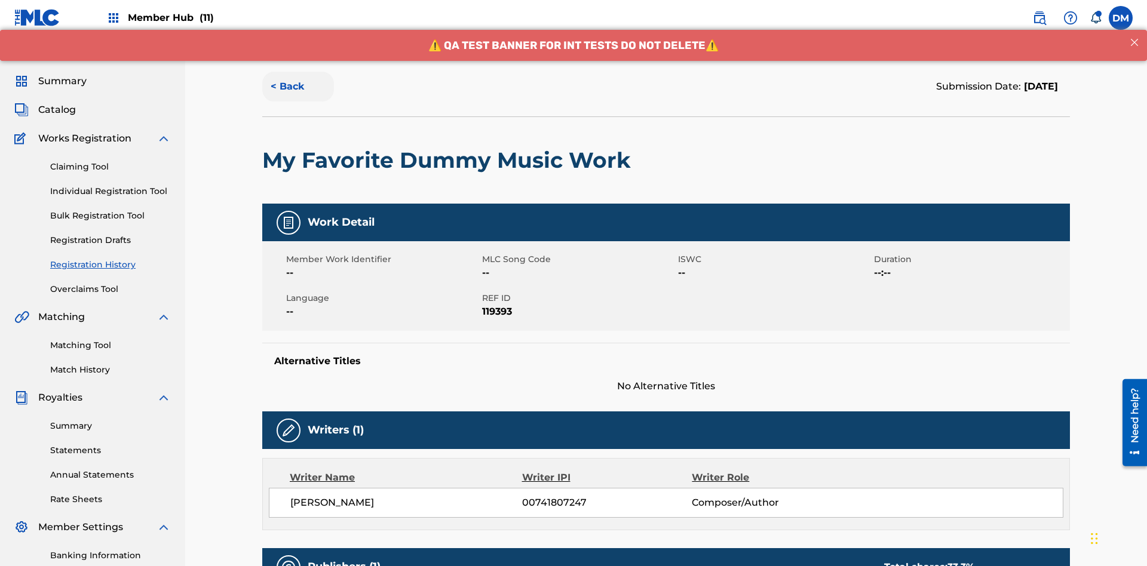
click at [298, 87] on button "< Back" at bounding box center [298, 87] width 72 height 30
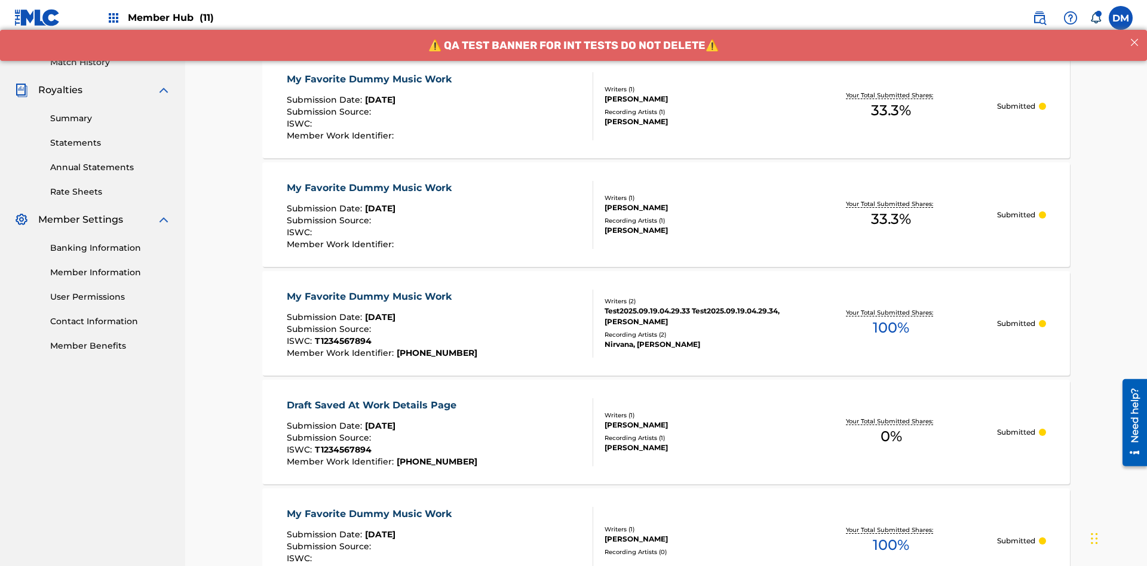
scroll to position [161, 0]
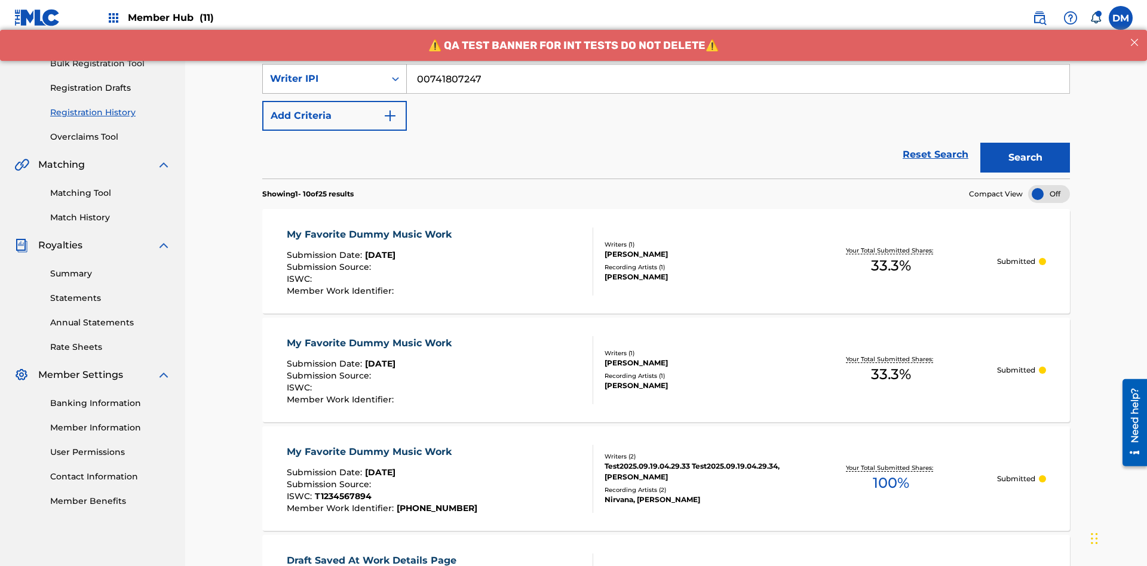
click at [324, 79] on div "Writer IPI" at bounding box center [324, 79] width 108 height 14
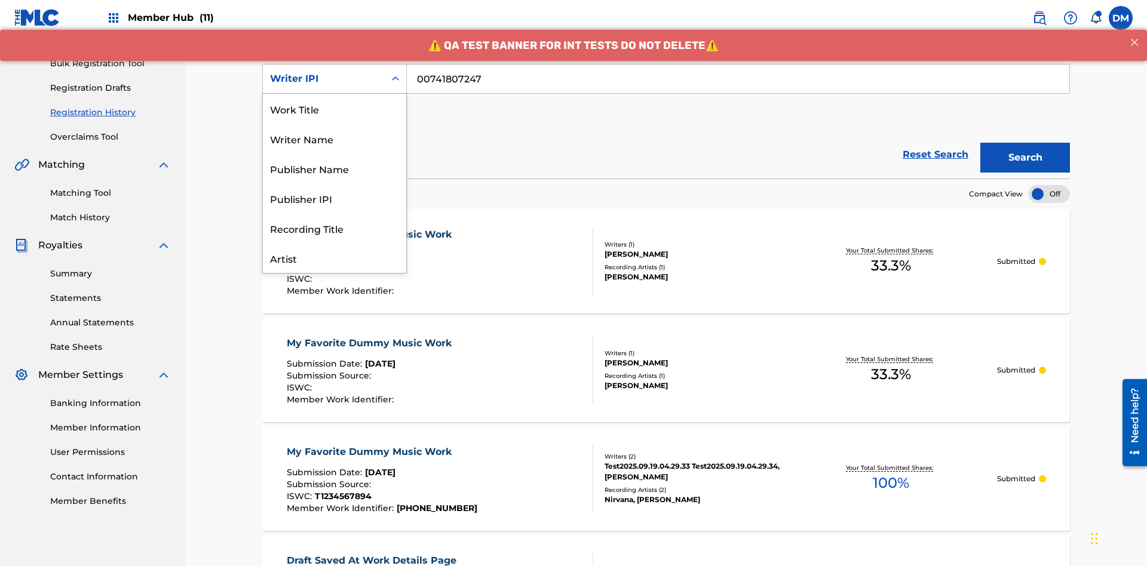
scroll to position [60, 0]
click at [334, 109] on div "Publisher Name" at bounding box center [334, 109] width 143 height 30
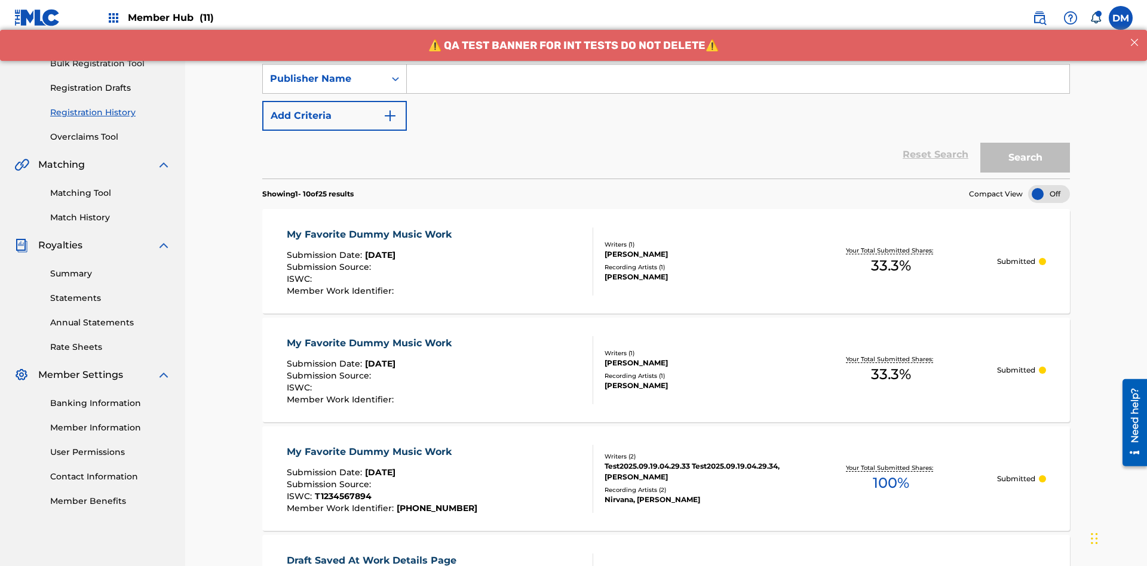
scroll to position [0, 0]
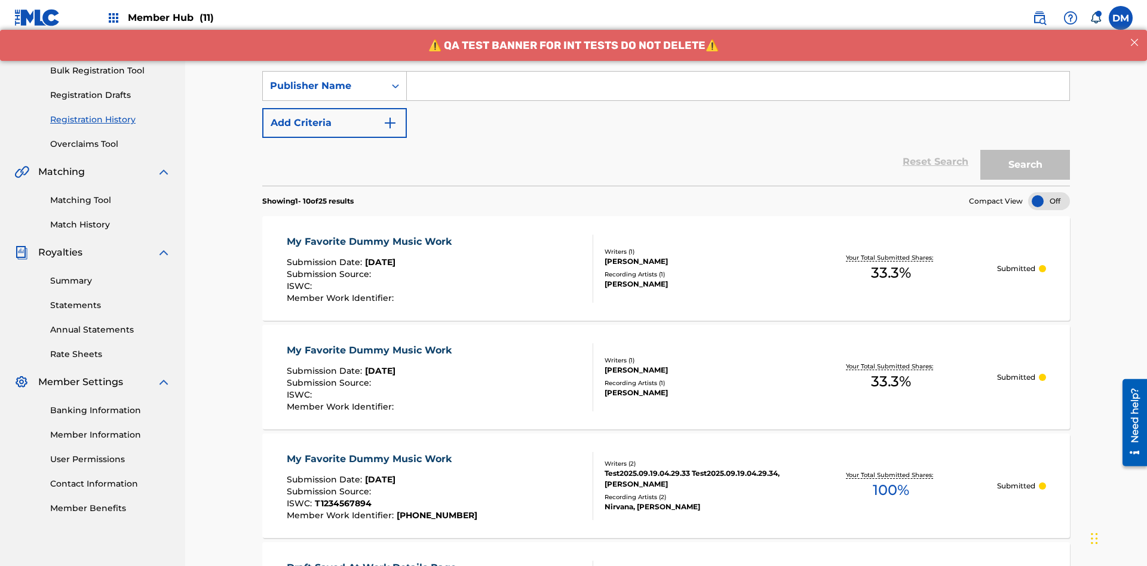
click at [738, 86] on input "Search Form" at bounding box center [738, 86] width 662 height 29
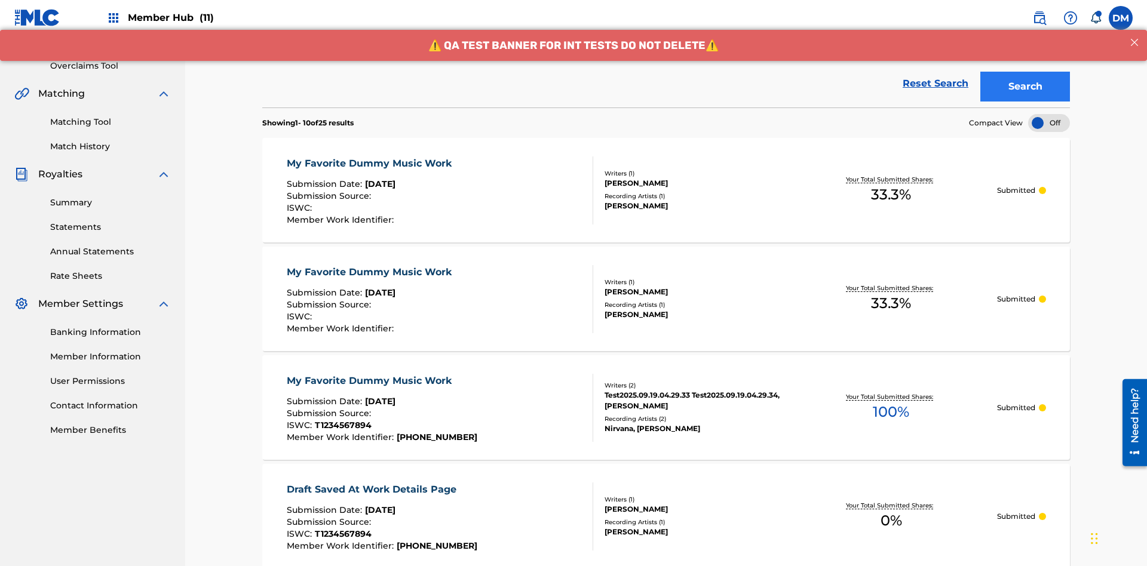
type input "CALACA"
click at [1025, 87] on button "Search" at bounding box center [1025, 87] width 90 height 30
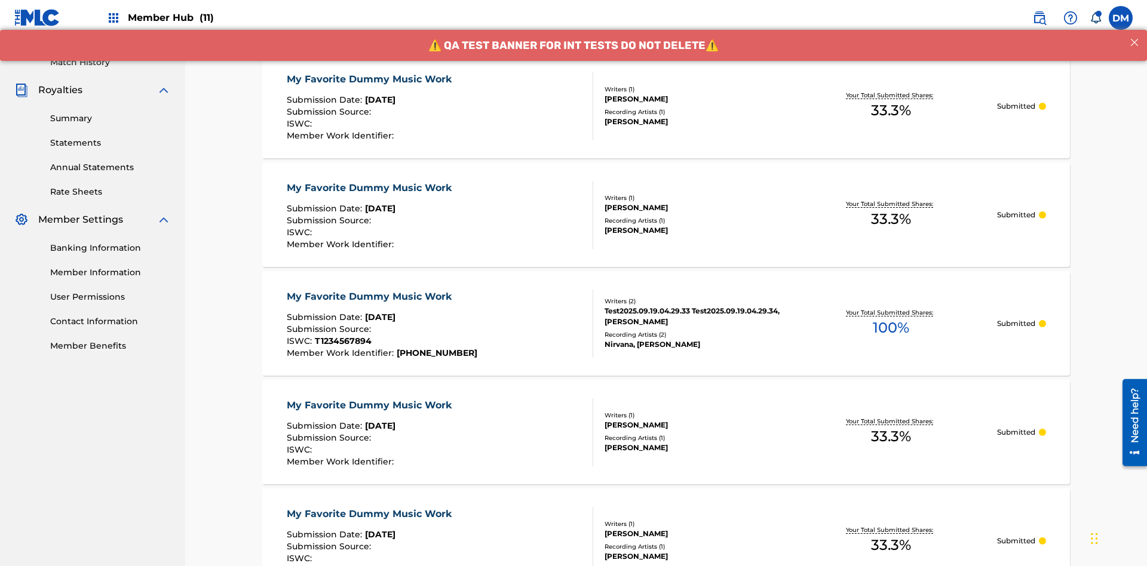
click at [370, 79] on div "My Favorite Dummy Music Work" at bounding box center [372, 79] width 171 height 14
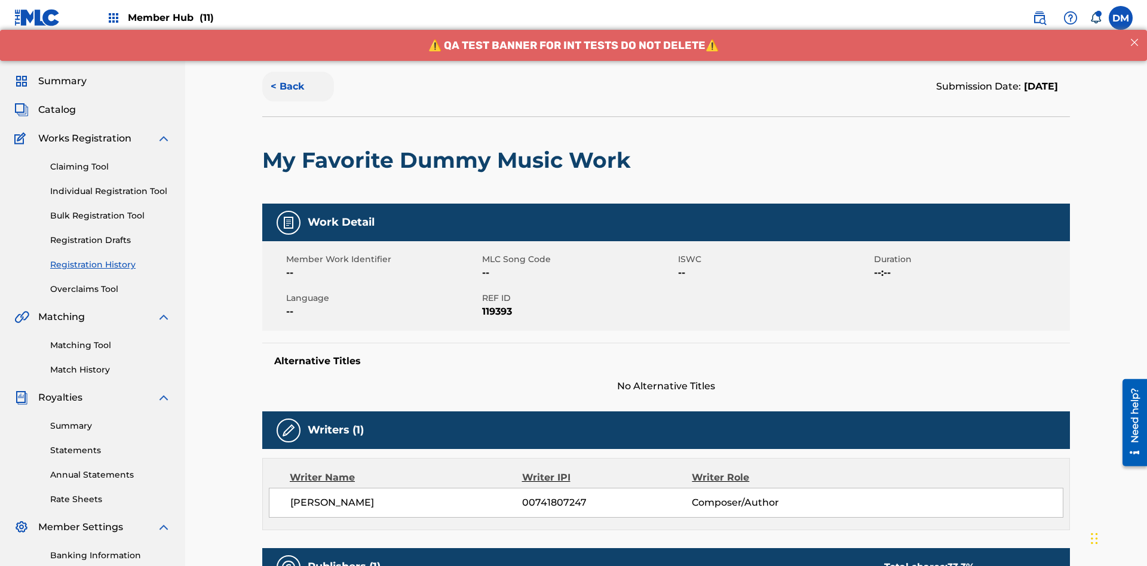
click at [298, 87] on button "< Back" at bounding box center [298, 87] width 72 height 30
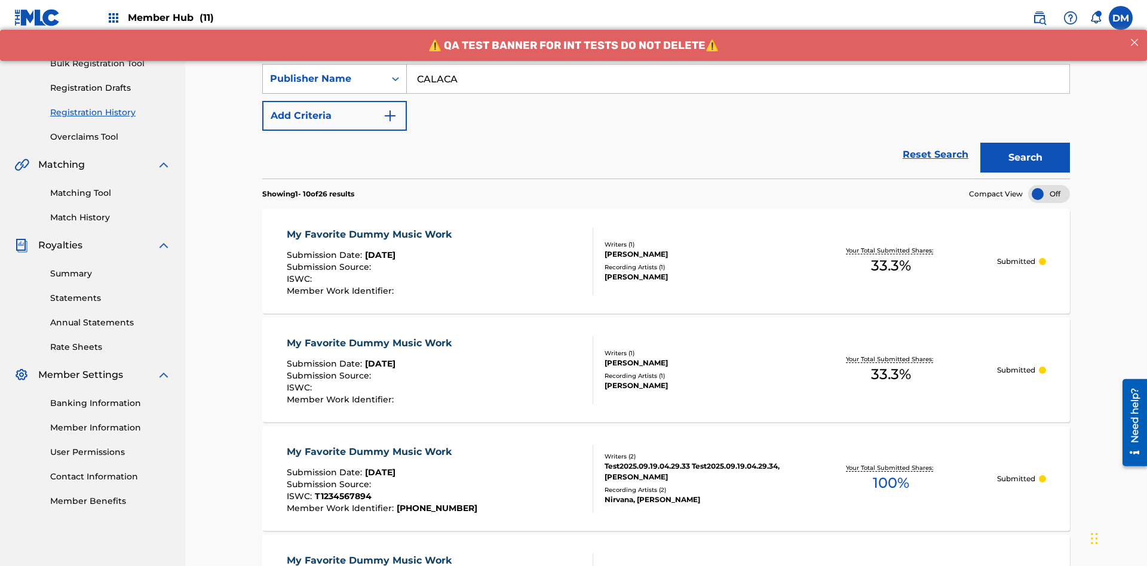
click at [324, 79] on div "Publisher Name" at bounding box center [324, 79] width 108 height 14
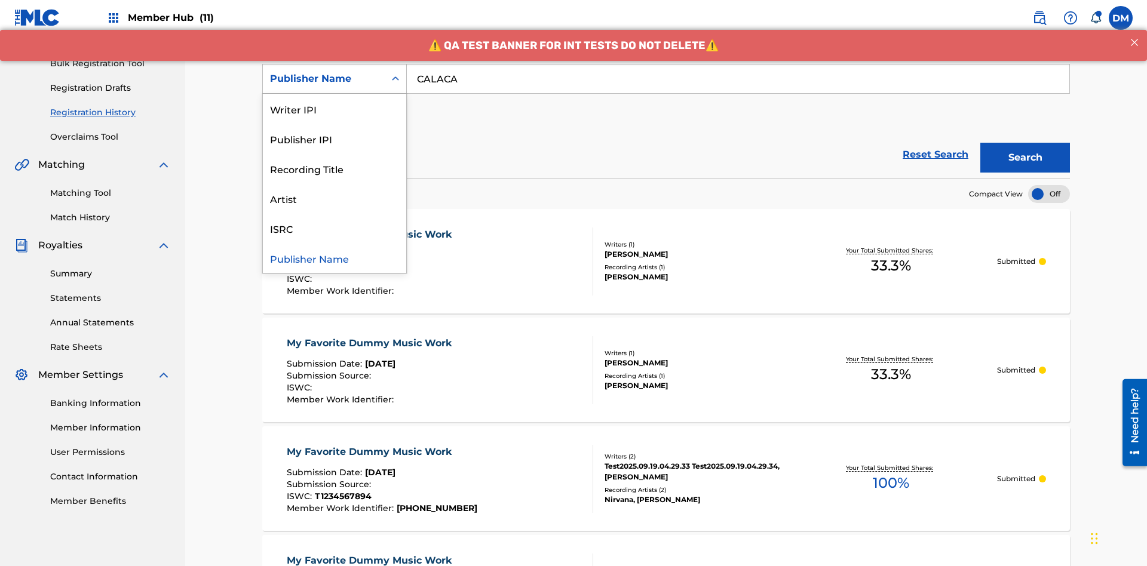
click at [334, 139] on div "Publisher IPI" at bounding box center [334, 139] width 143 height 30
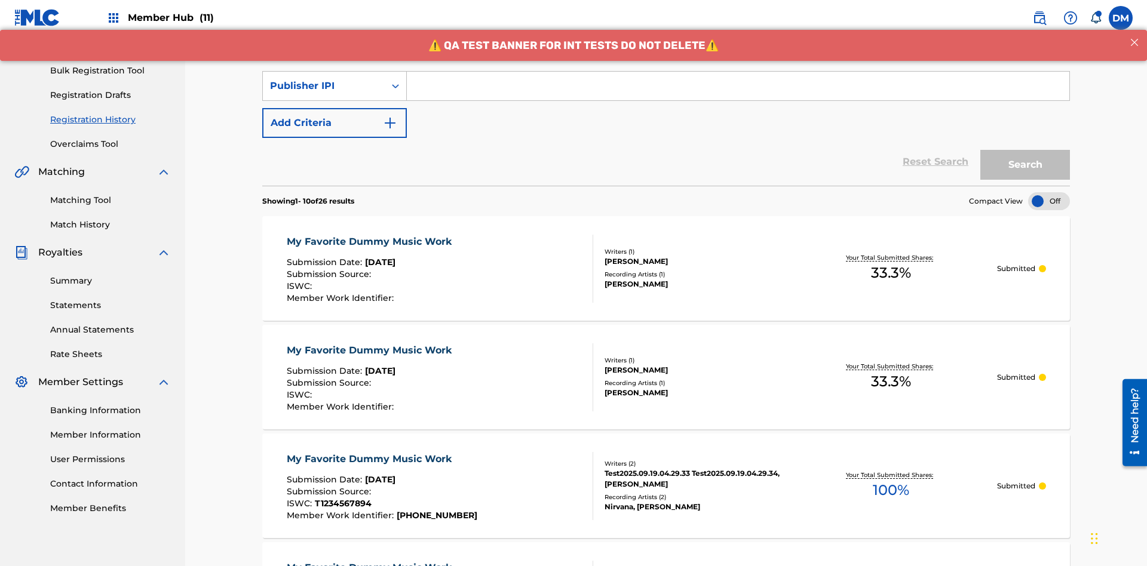
click at [738, 86] on input "Search Form" at bounding box center [738, 86] width 662 height 29
type input "00214463592"
click at [1025, 150] on button "Search" at bounding box center [1025, 165] width 90 height 30
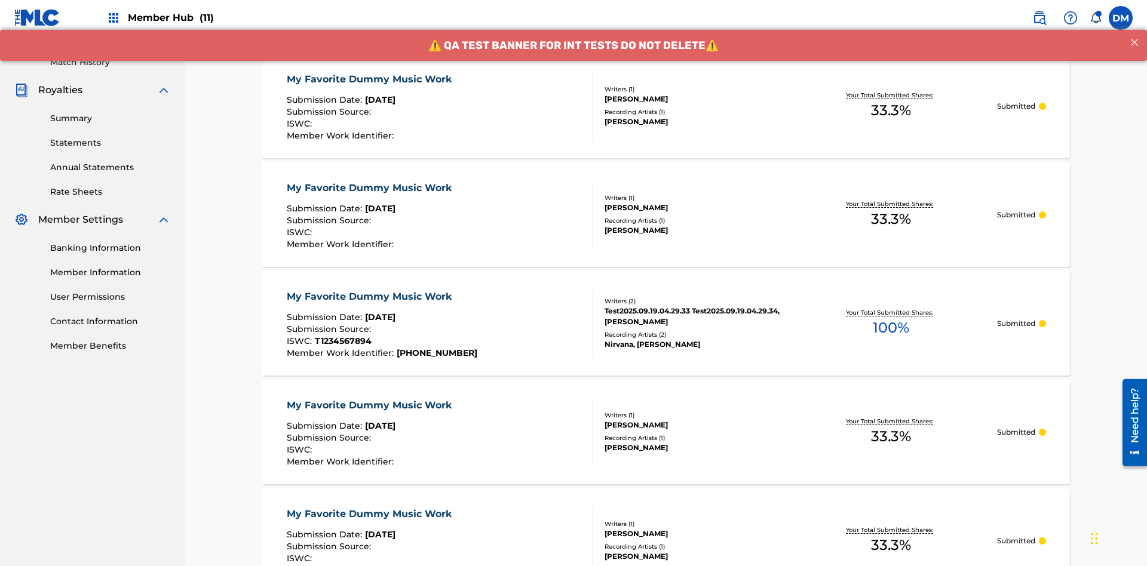
click at [370, 79] on div "My Favorite Dummy Music Work" at bounding box center [372, 79] width 171 height 14
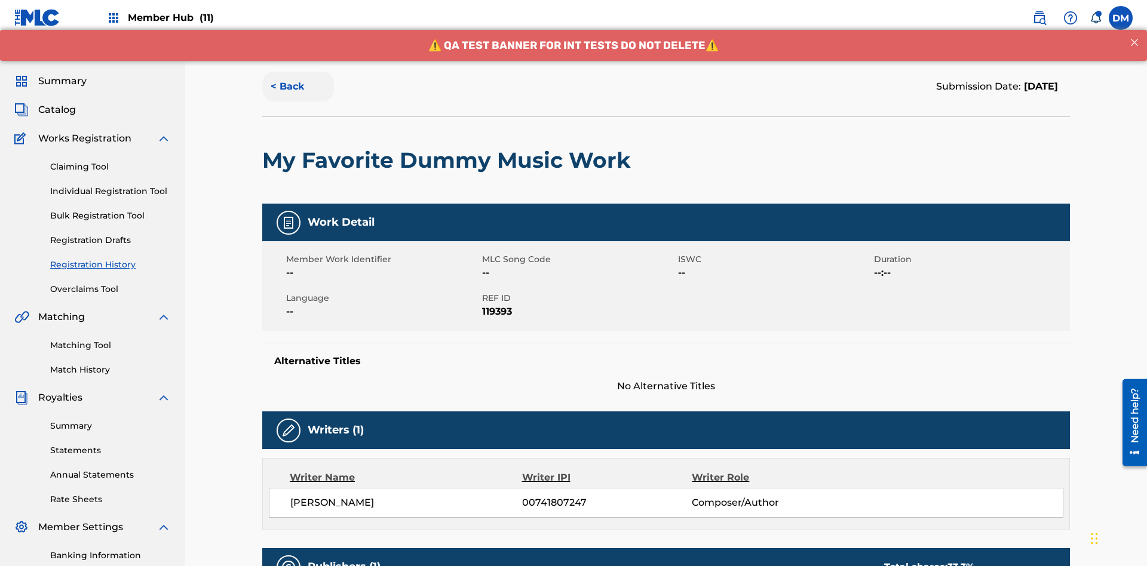
click at [298, 87] on button "< Back" at bounding box center [298, 87] width 72 height 30
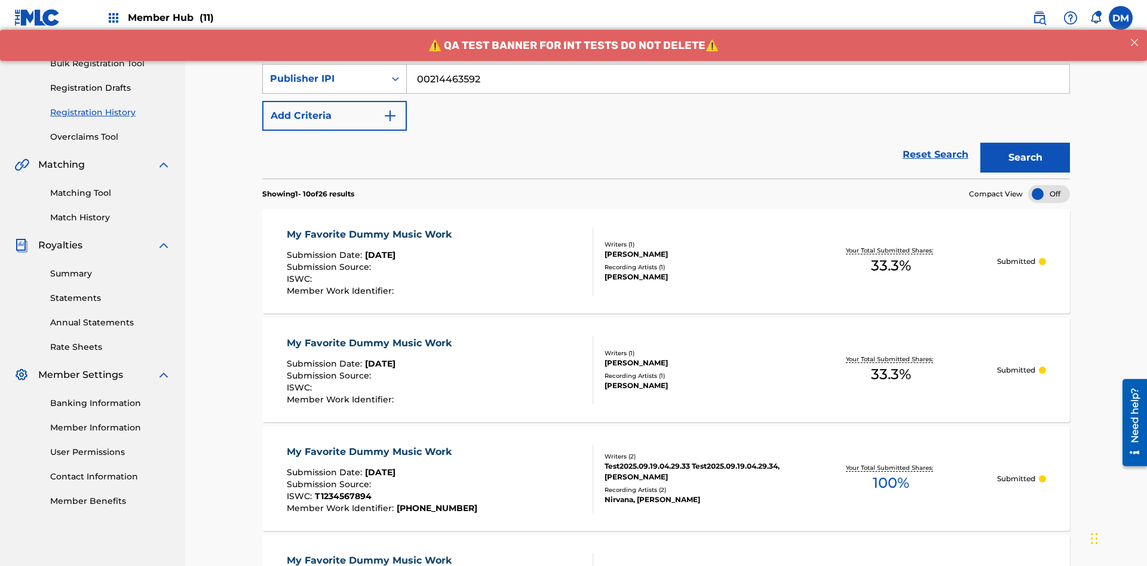
click at [324, 79] on div "Publisher IPI" at bounding box center [324, 79] width 108 height 14
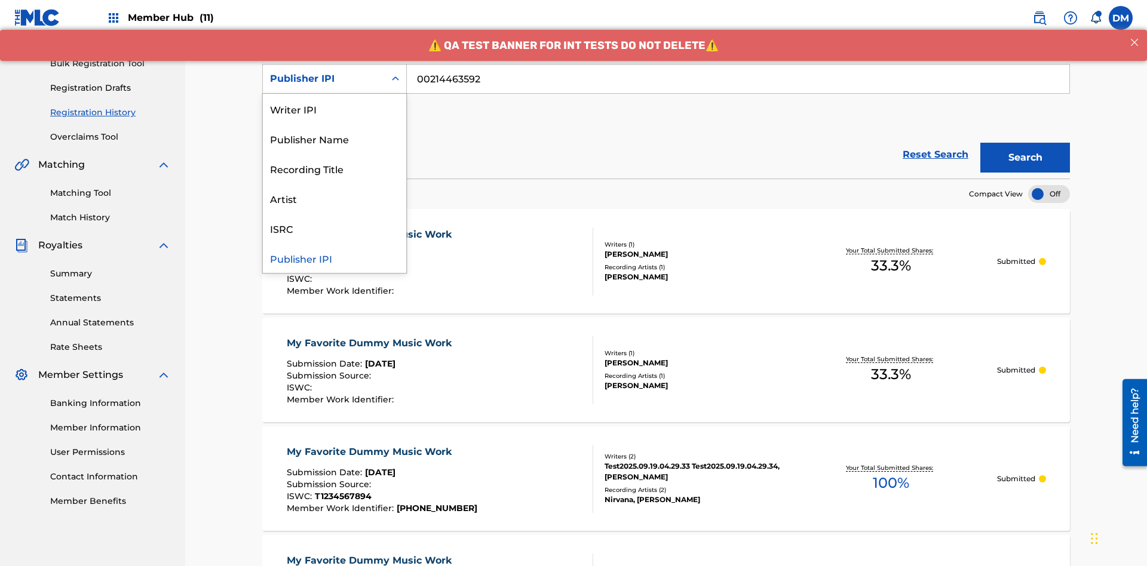
click at [334, 198] on div "Artist" at bounding box center [334, 198] width 143 height 30
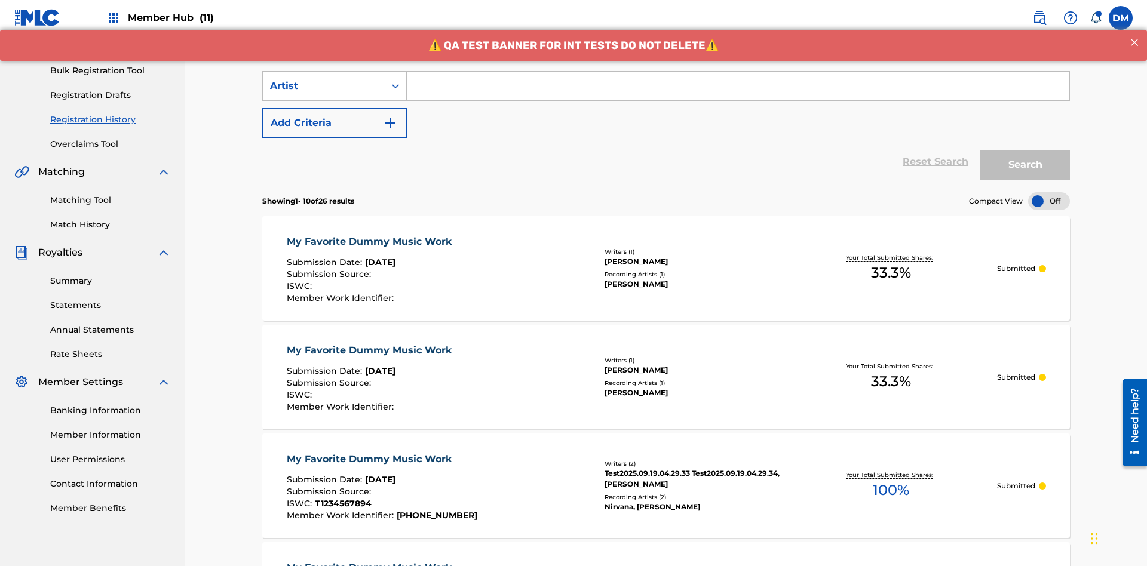
click at [738, 86] on input "Search Form" at bounding box center [738, 86] width 662 height 29
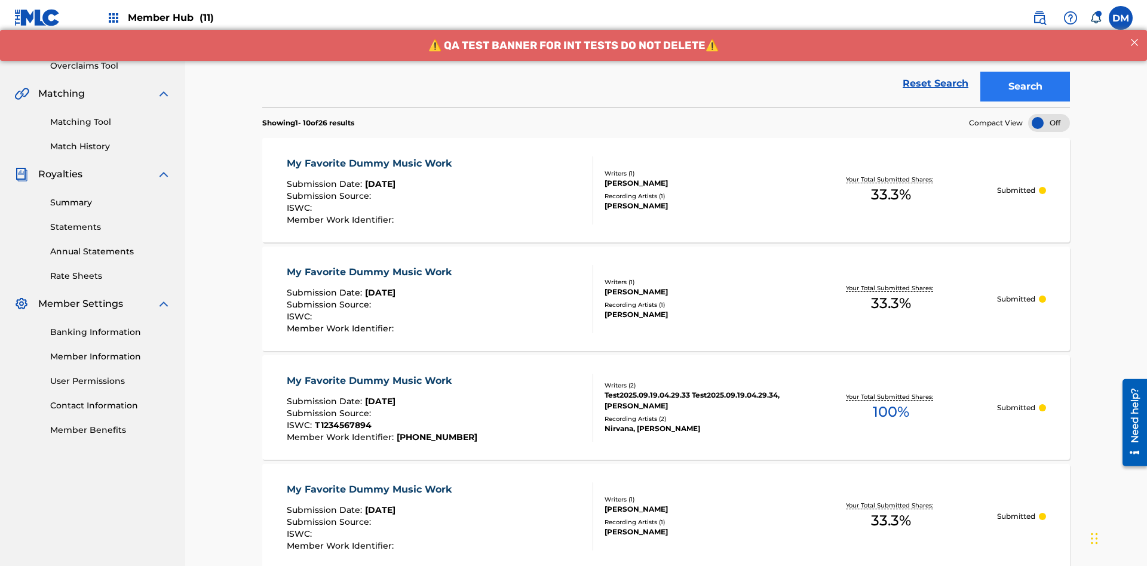
type input "[PERSON_NAME]"
click at [1025, 87] on button "Search" at bounding box center [1025, 87] width 90 height 30
